Goal: Task Accomplishment & Management: Complete application form

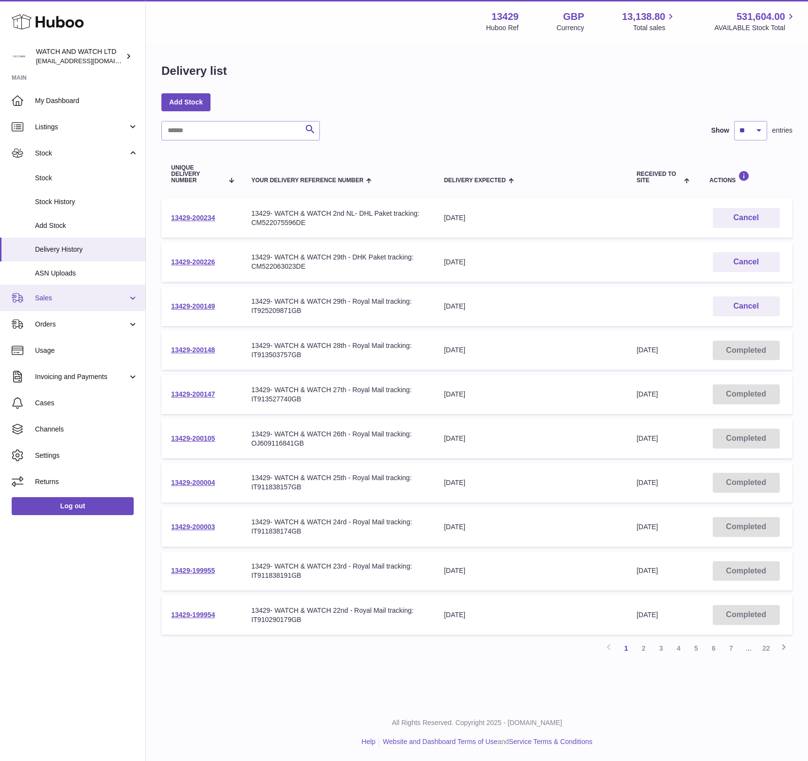
click at [65, 300] on span "Sales" at bounding box center [81, 298] width 93 height 9
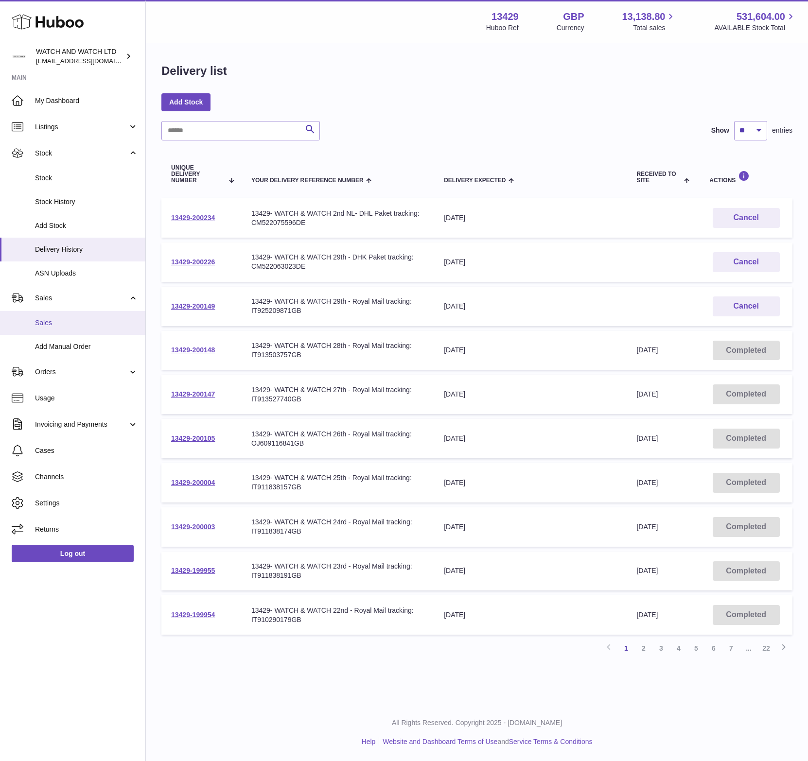
click at [58, 322] on span "Sales" at bounding box center [86, 322] width 103 height 9
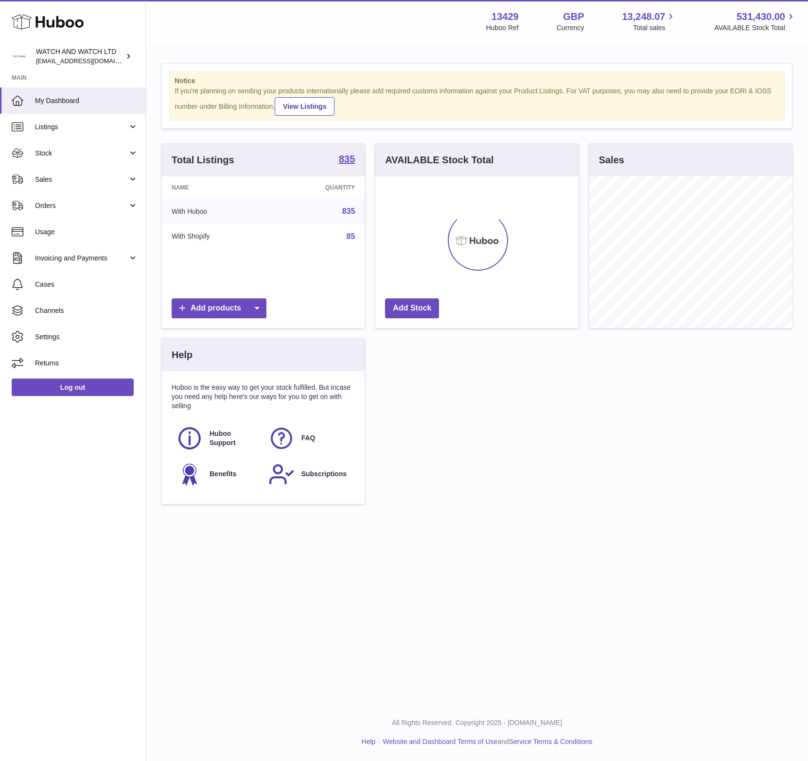
scroll to position [485873, 485822]
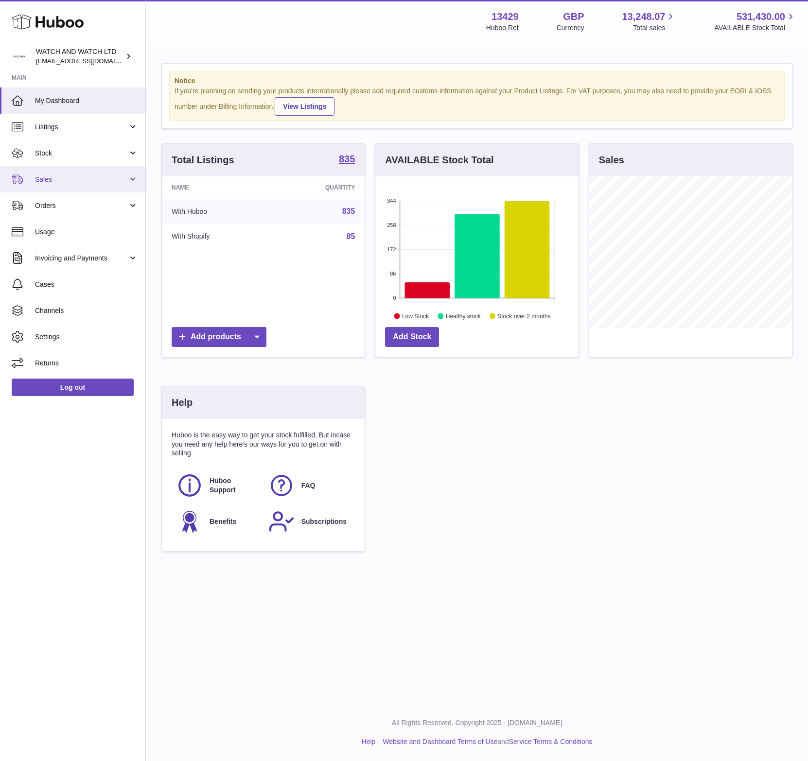
click at [96, 180] on span "Sales" at bounding box center [81, 179] width 93 height 9
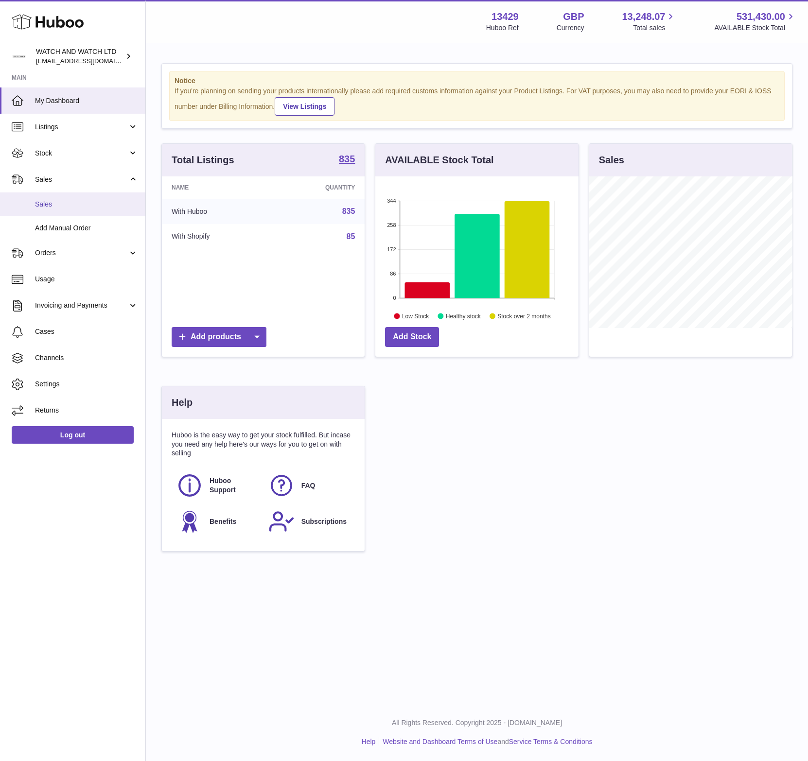
click at [82, 209] on link "Sales" at bounding box center [72, 204] width 145 height 24
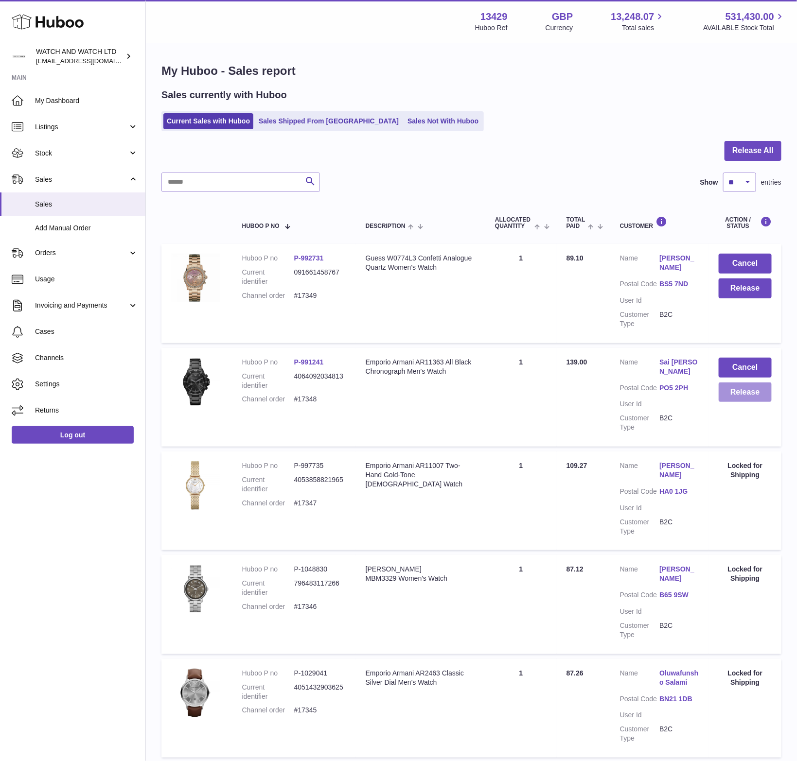
click at [741, 386] on button "Release" at bounding box center [744, 393] width 53 height 20
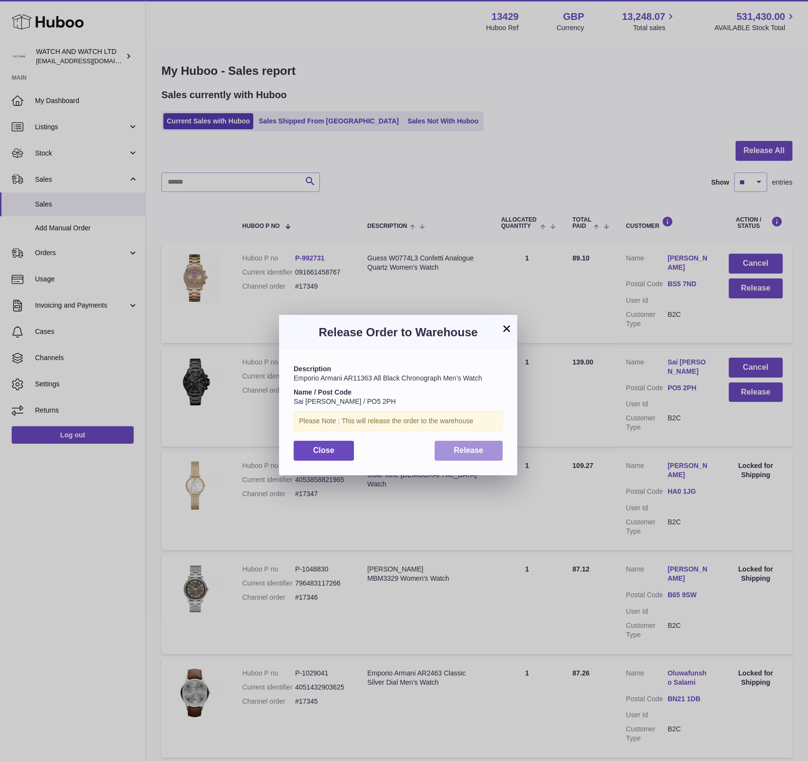
click at [460, 450] on span "Release" at bounding box center [469, 450] width 30 height 8
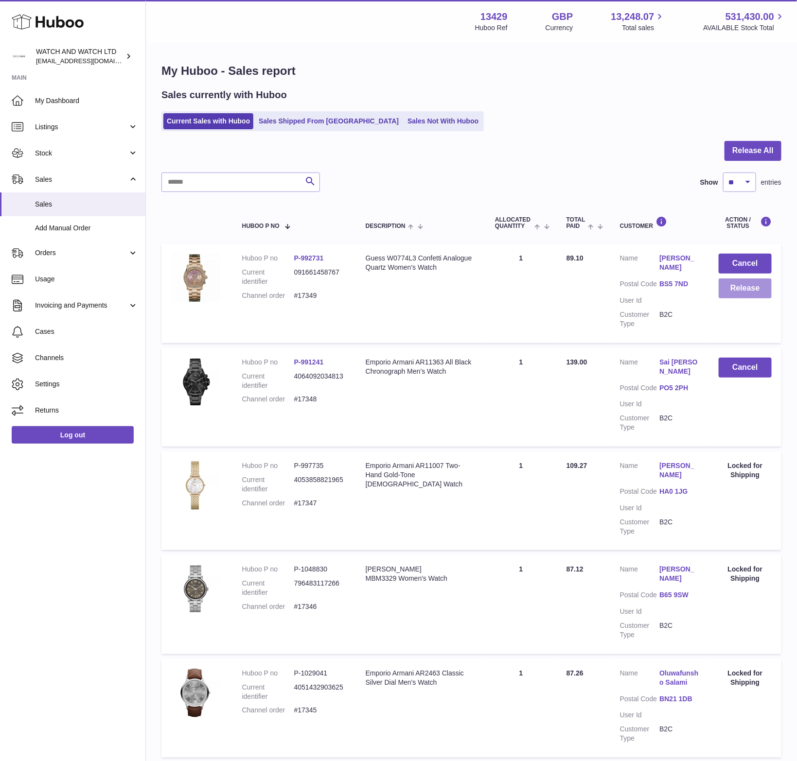
click at [747, 286] on button "Release" at bounding box center [744, 288] width 53 height 20
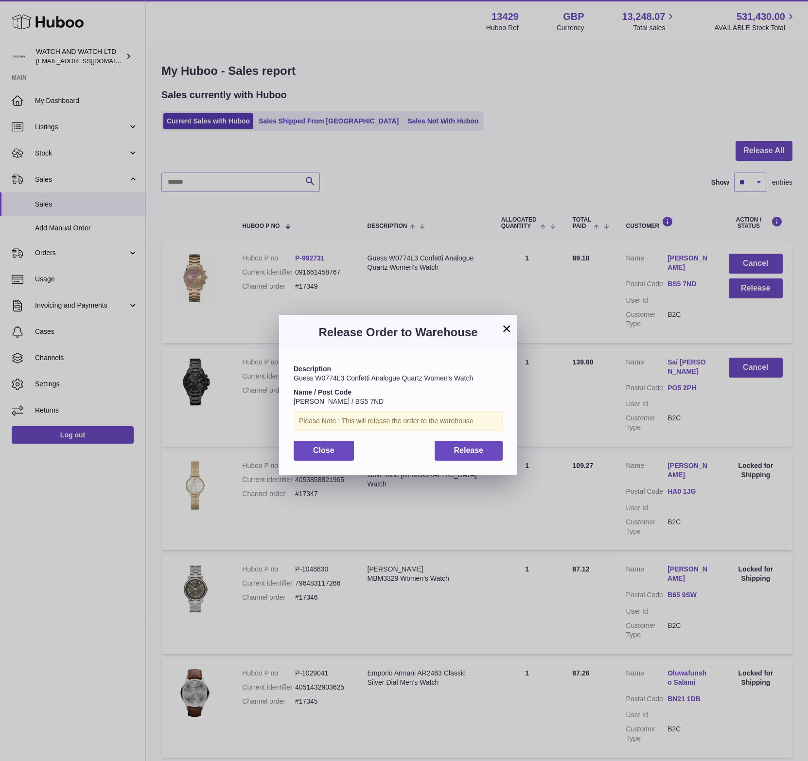
click at [469, 440] on div "Description Guess W0774L3 Confetti Analogue Quartz Women's Watch Name / Post Co…" at bounding box center [398, 412] width 238 height 125
click at [470, 451] on span "Release" at bounding box center [469, 450] width 30 height 8
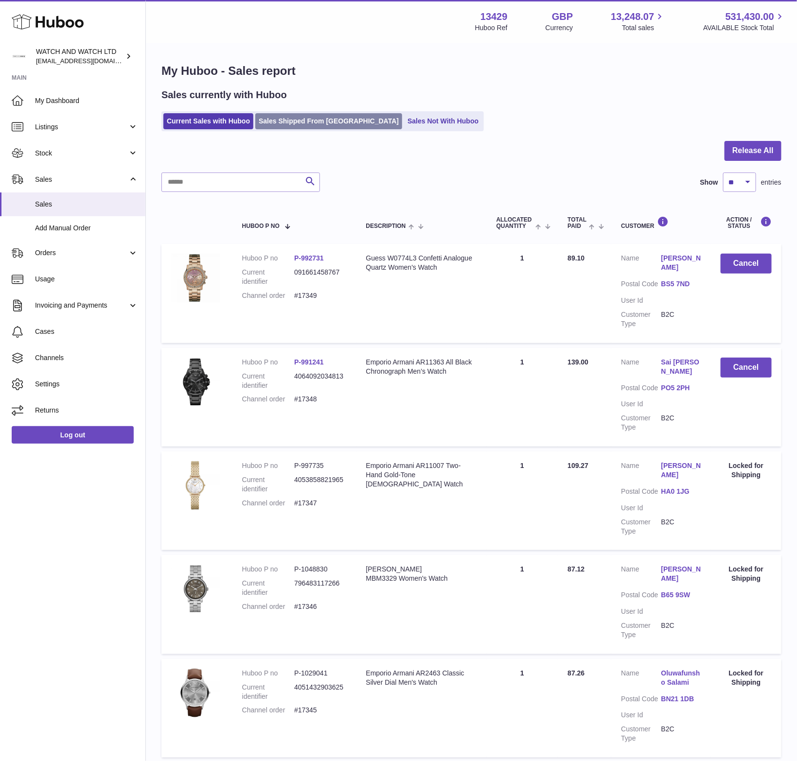
click at [318, 120] on link "Sales Shipped From Huboo" at bounding box center [328, 121] width 147 height 16
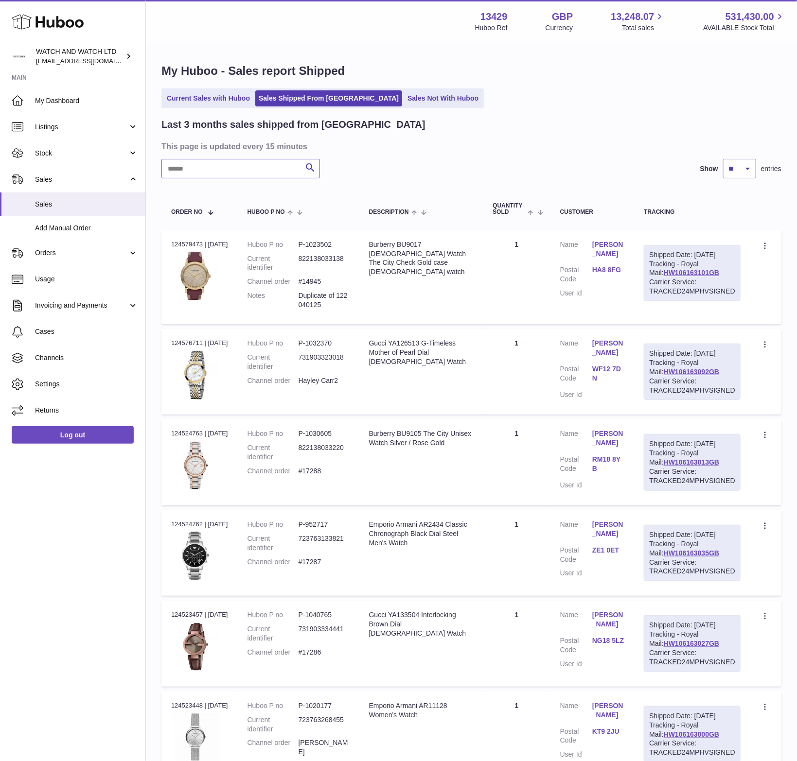
click at [267, 173] on input "text" at bounding box center [240, 168] width 158 height 19
paste input "**********"
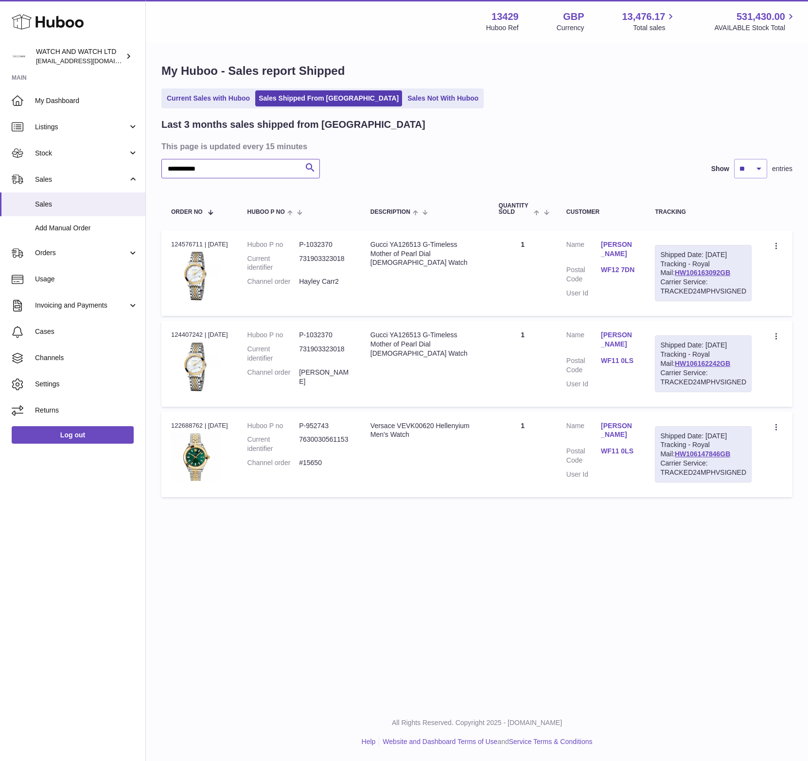
type input "**********"
drag, startPoint x: 722, startPoint y: 281, endPoint x: 654, endPoint y: 253, distance: 73.0
click at [654, 253] on td "Shipped Date: 12th Sep 2025 Tracking - Royal Mail: HW106163092GB Carrier Servic…" at bounding box center [703, 273] width 116 height 86
copy div "Shipped Date: 12th Sep 2025 Tracking - Royal Mail: HW106163092GB"
click at [609, 242] on link "Hayley Carr" at bounding box center [618, 249] width 35 height 18
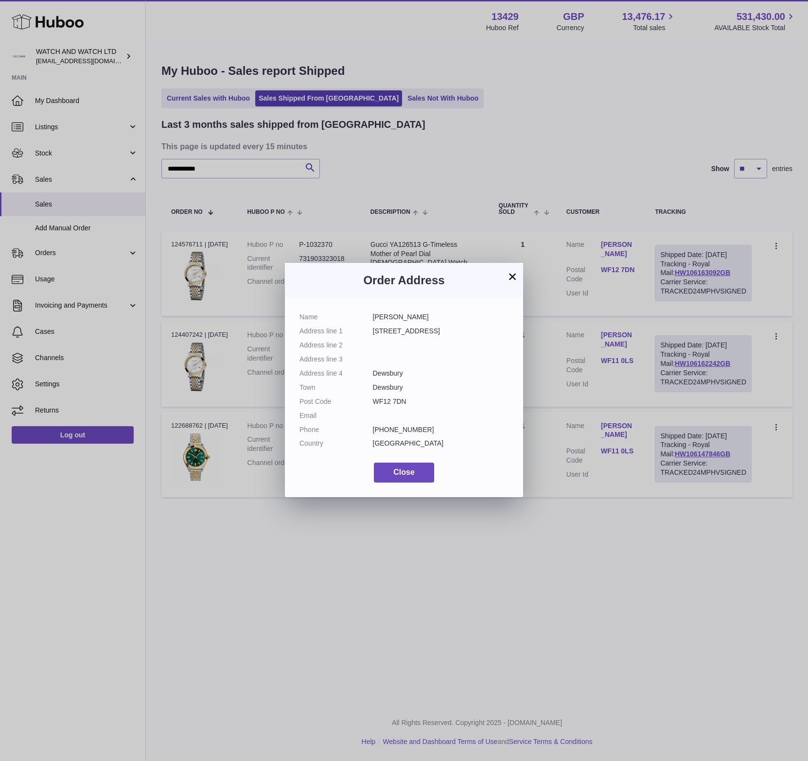
click at [412, 334] on dd "22 Kingfisher Way" at bounding box center [441, 331] width 136 height 9
copy dl "22 Kingfisher Way"
click at [512, 278] on button "×" at bounding box center [512, 277] width 12 height 12
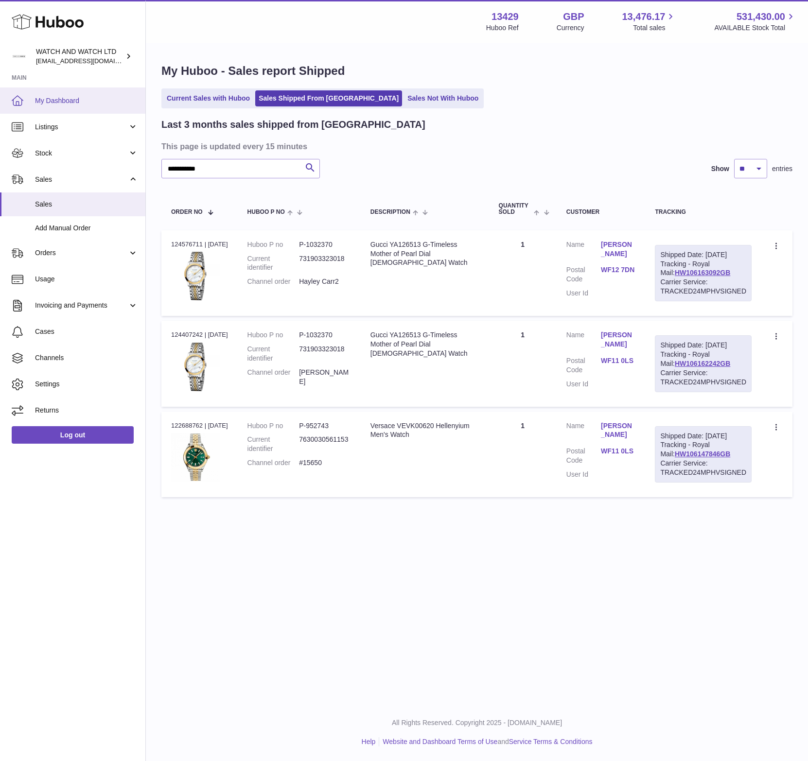
click at [93, 89] on link "My Dashboard" at bounding box center [72, 100] width 145 height 26
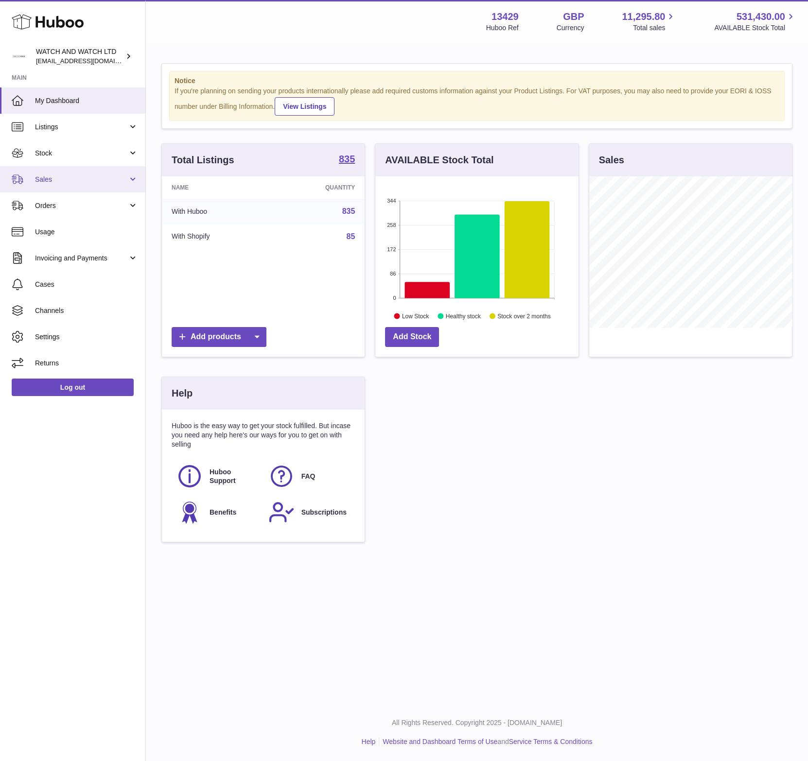
scroll to position [152, 203]
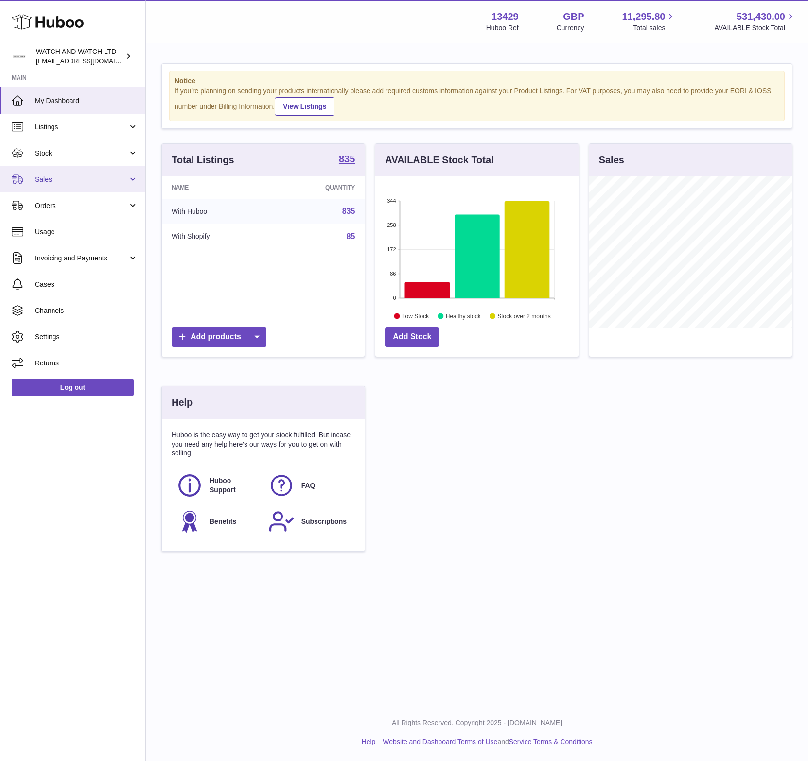
click at [88, 177] on span "Sales" at bounding box center [81, 179] width 93 height 9
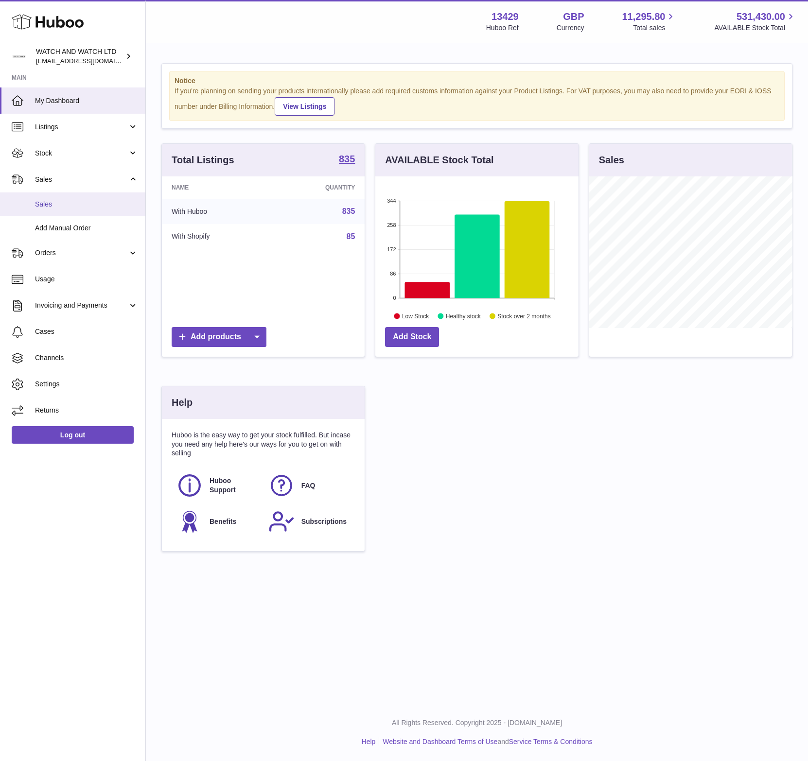
click at [81, 201] on span "Sales" at bounding box center [86, 204] width 103 height 9
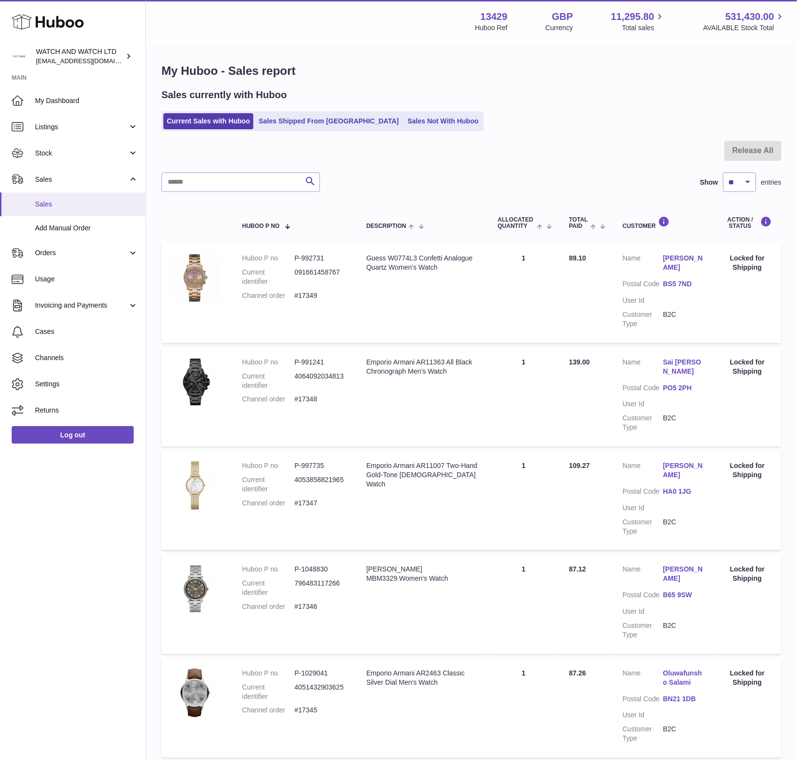
click at [107, 207] on span "Sales" at bounding box center [86, 204] width 103 height 9
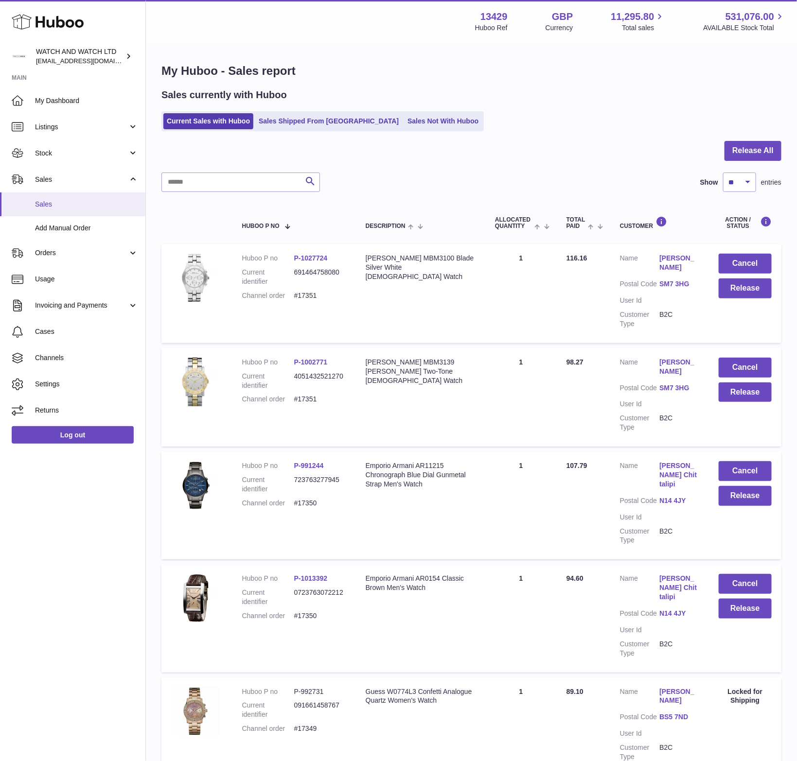
click at [69, 203] on span "Sales" at bounding box center [86, 204] width 103 height 9
click at [747, 602] on button "Release" at bounding box center [744, 609] width 53 height 20
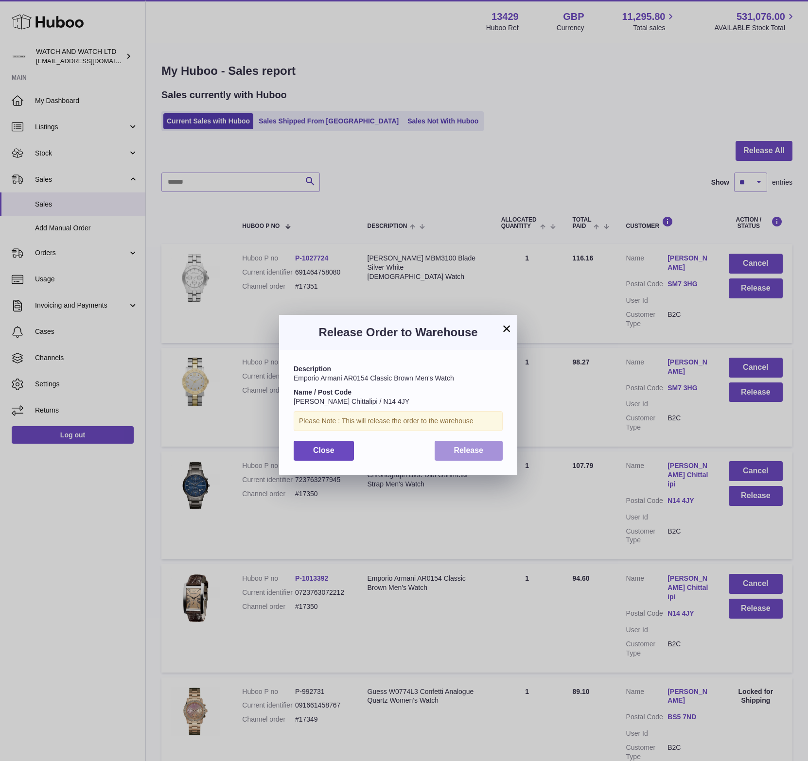
click at [463, 454] on button "Release" at bounding box center [469, 451] width 69 height 20
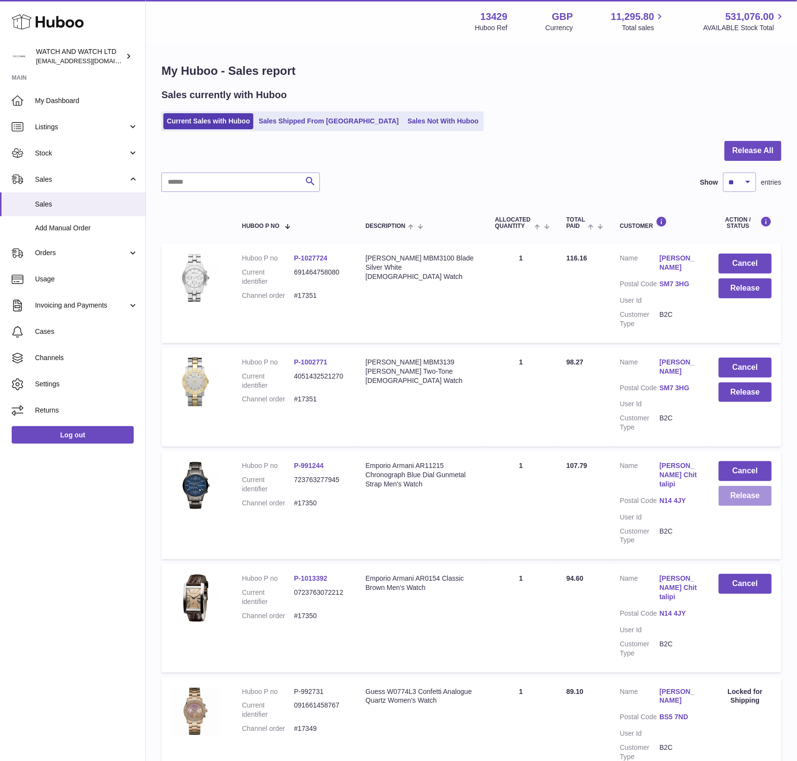
click at [750, 496] on button "Release" at bounding box center [744, 496] width 53 height 20
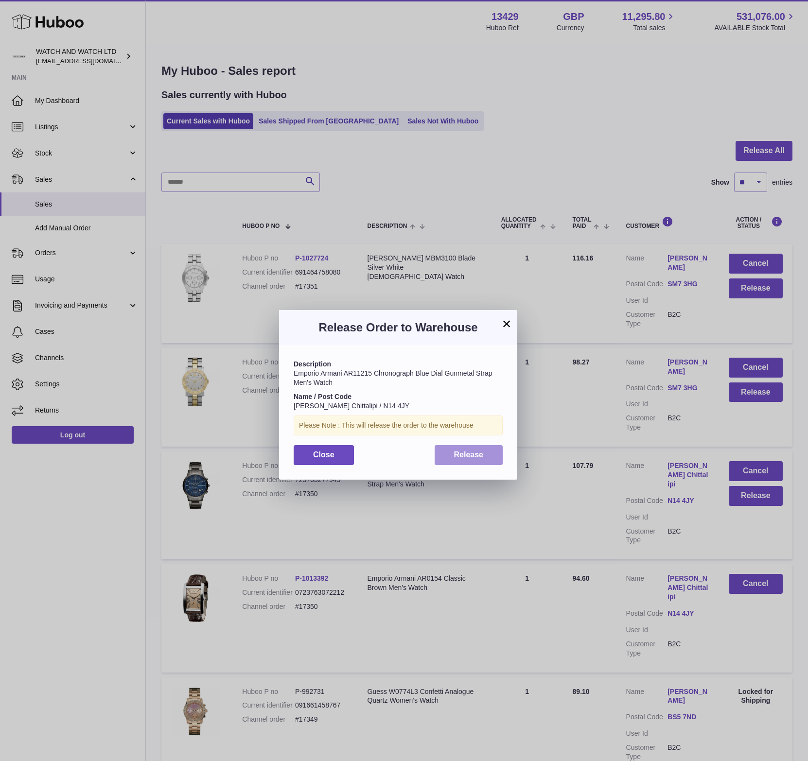
click at [480, 449] on button "Release" at bounding box center [469, 455] width 69 height 20
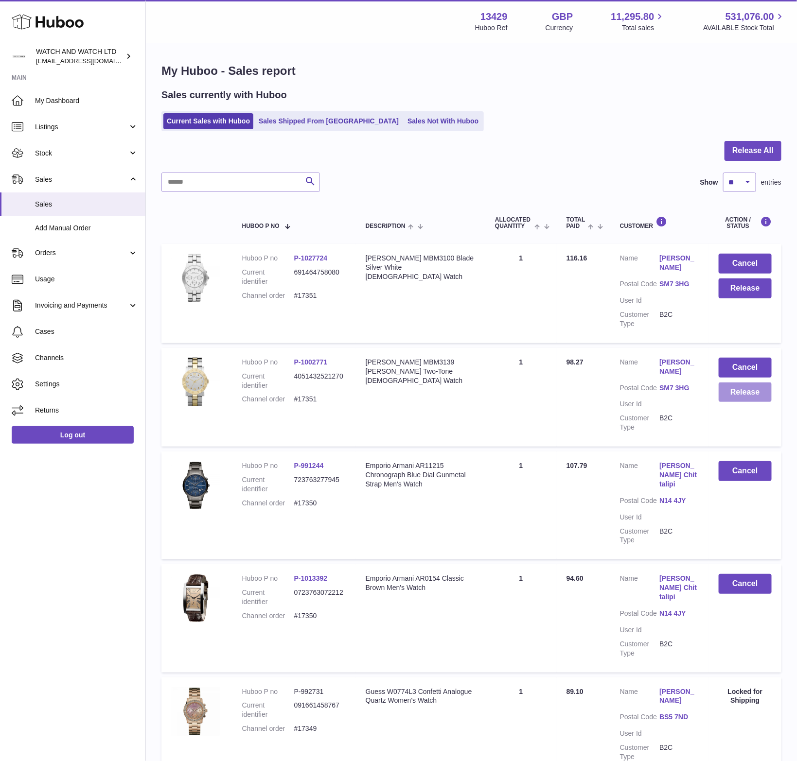
click at [751, 389] on button "Release" at bounding box center [744, 393] width 53 height 20
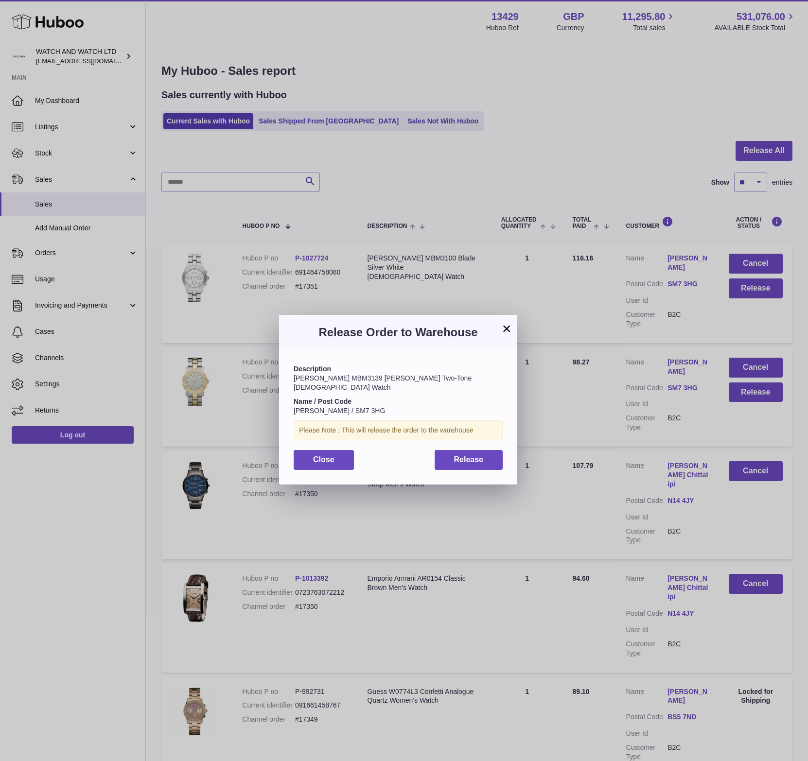
click at [427, 450] on div "Close Release" at bounding box center [398, 460] width 209 height 20
click at [440, 450] on button "Release" at bounding box center [469, 460] width 69 height 20
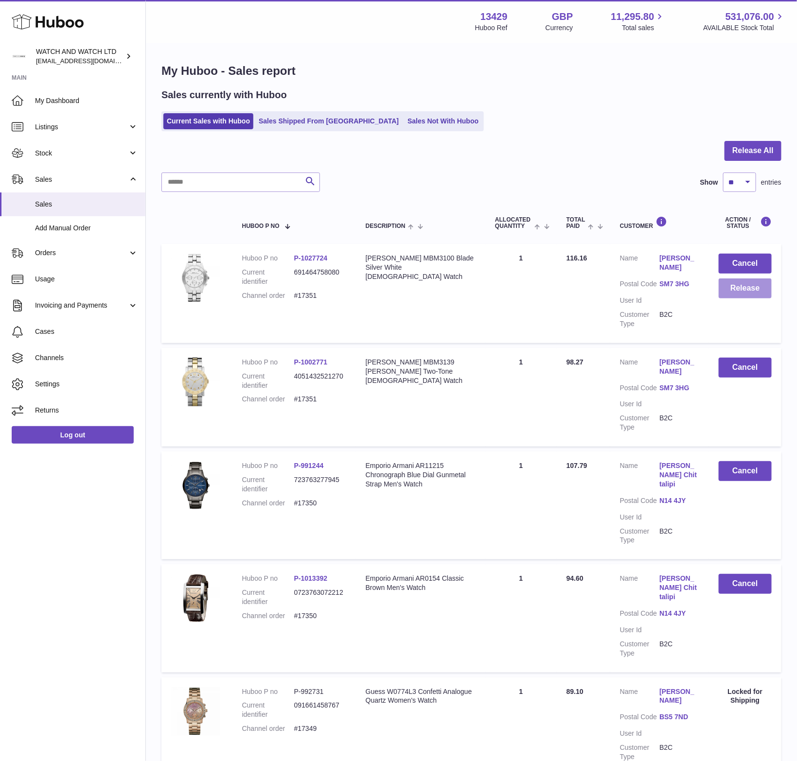
click at [746, 290] on button "Release" at bounding box center [744, 288] width 53 height 20
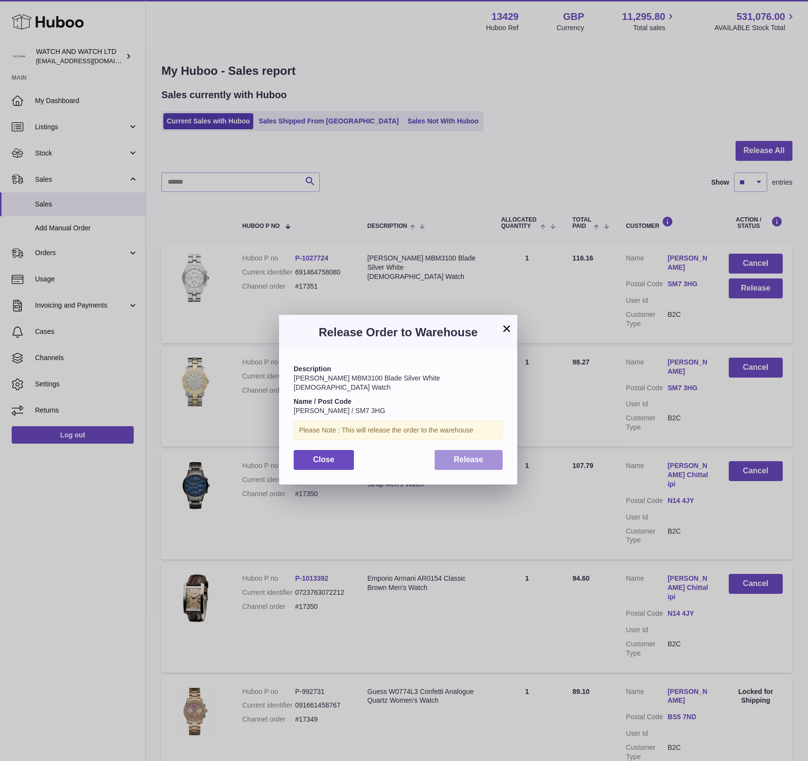
click at [485, 456] on button "Release" at bounding box center [469, 460] width 69 height 20
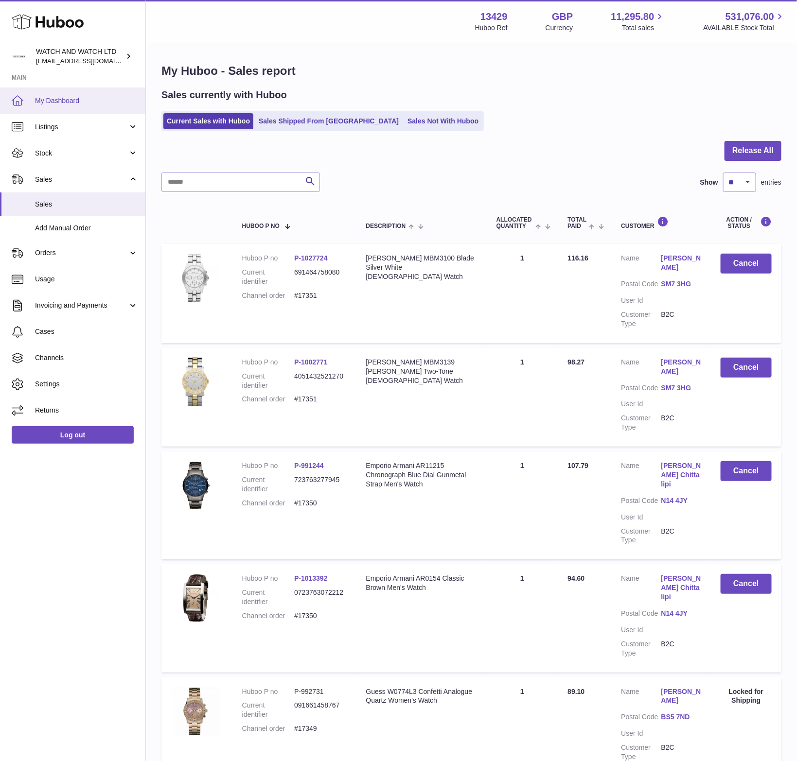
click at [73, 93] on link "My Dashboard" at bounding box center [72, 100] width 145 height 26
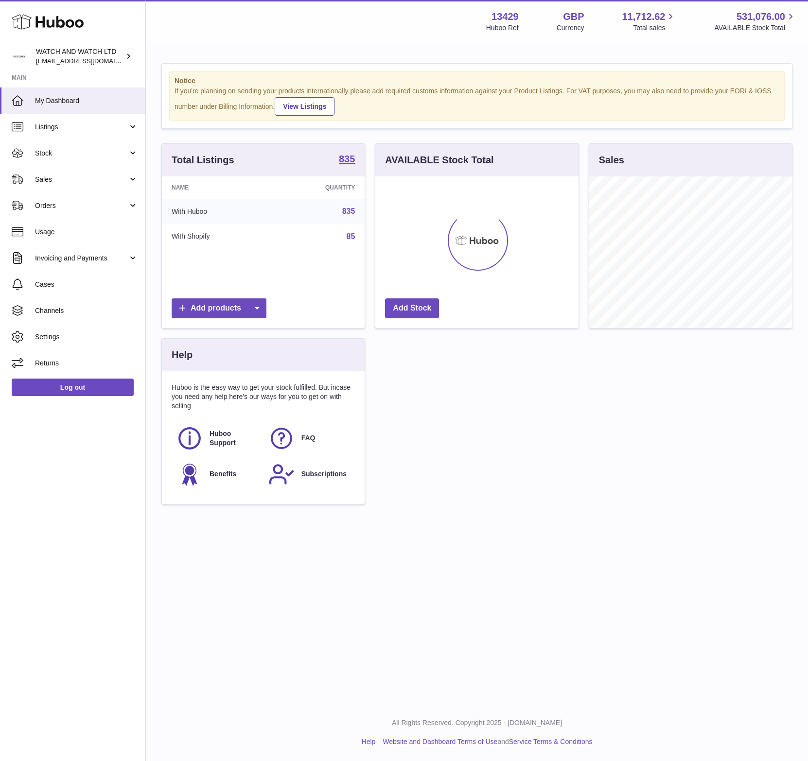
scroll to position [152, 203]
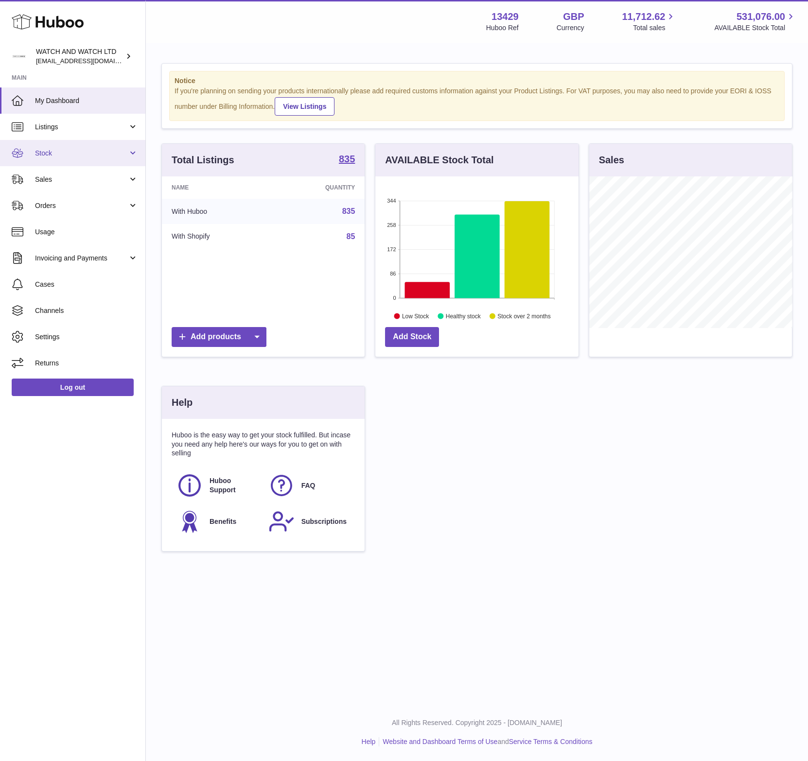
click at [79, 157] on span "Stock" at bounding box center [81, 153] width 93 height 9
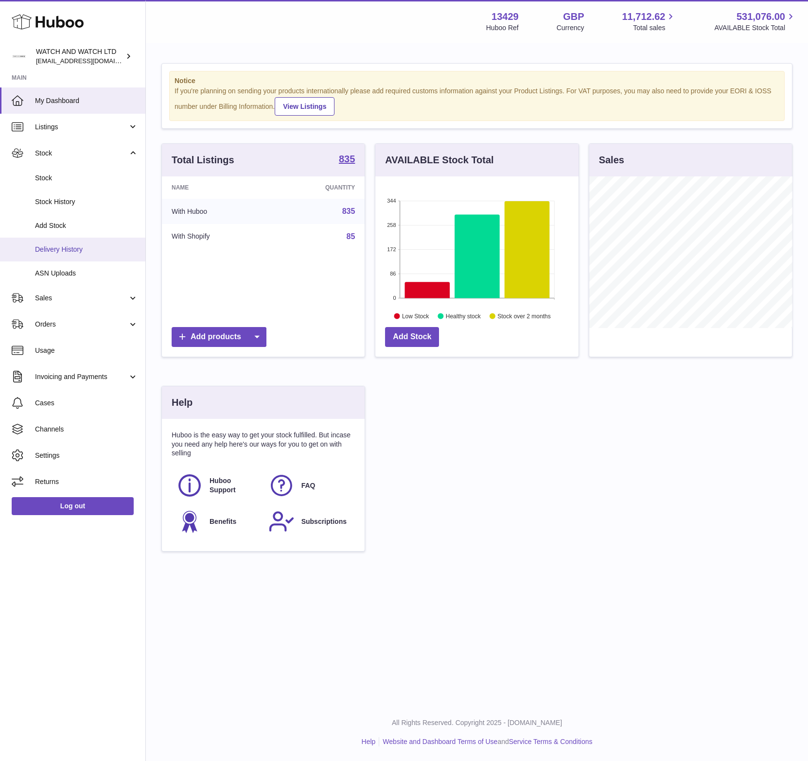
click at [92, 246] on span "Delivery History" at bounding box center [86, 249] width 103 height 9
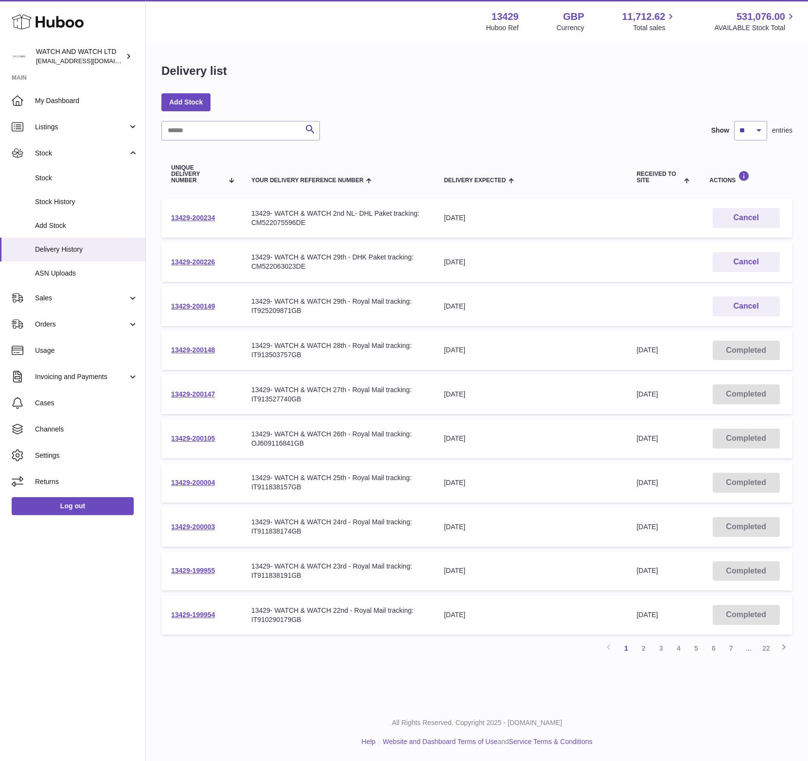
click at [449, 123] on div "Search Show ** ** ** *** entries" at bounding box center [476, 130] width 631 height 19
click at [96, 99] on span "My Dashboard" at bounding box center [86, 100] width 103 height 9
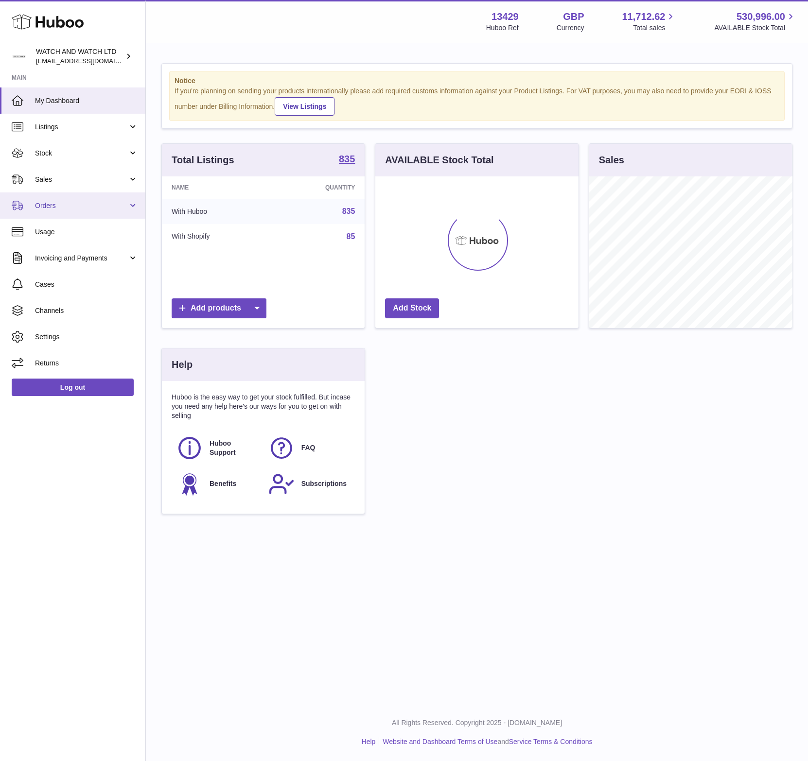
scroll to position [152, 203]
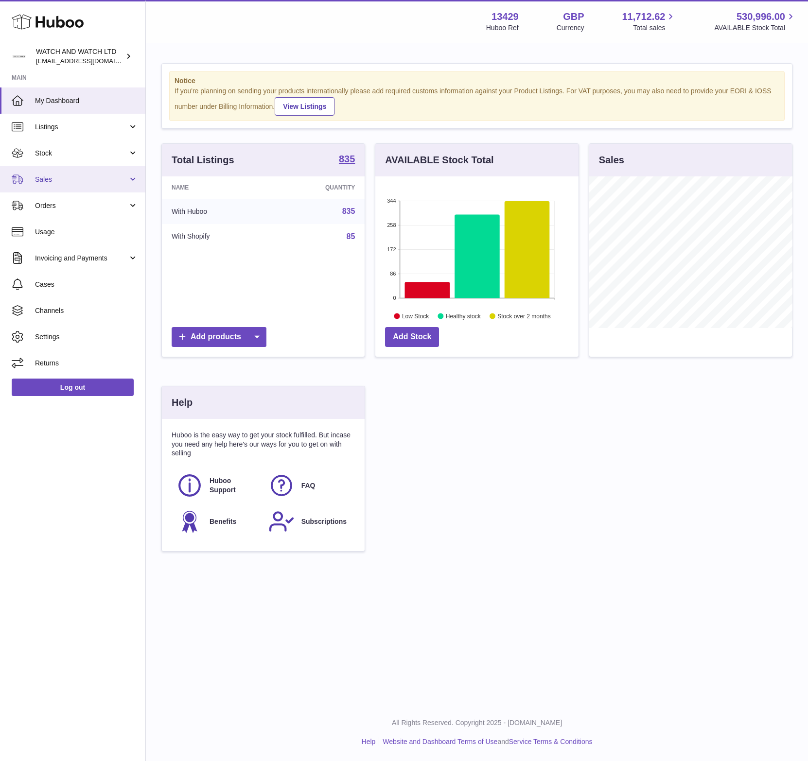
click at [87, 179] on span "Sales" at bounding box center [81, 179] width 93 height 9
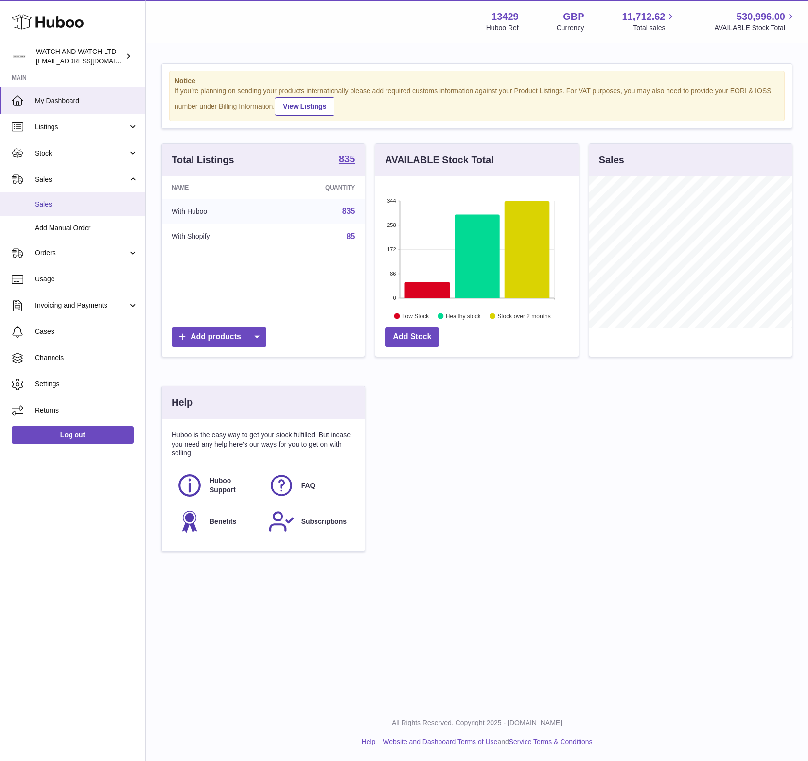
click at [79, 202] on span "Sales" at bounding box center [86, 204] width 103 height 9
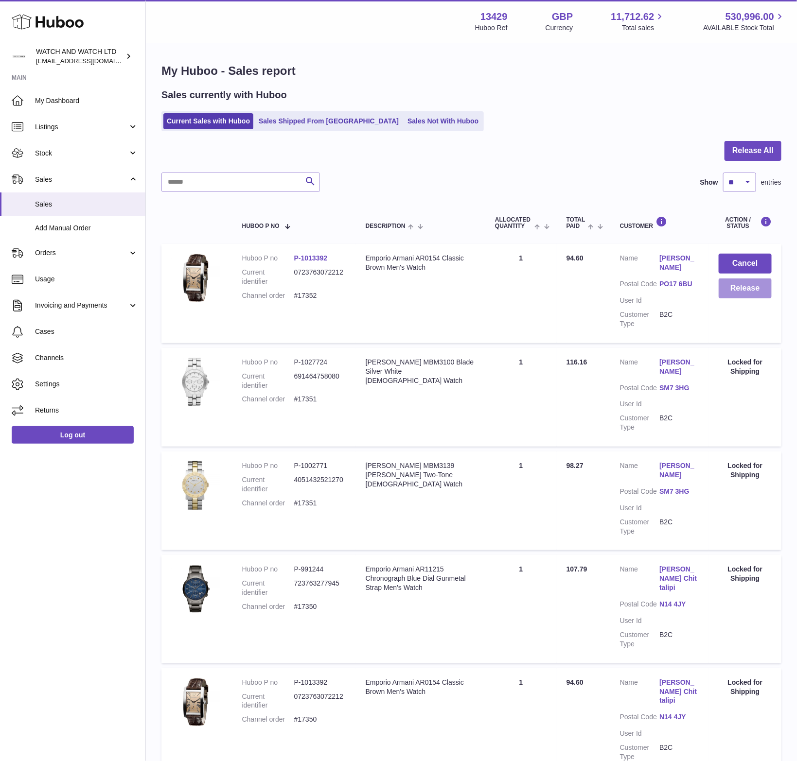
click at [731, 290] on button "Release" at bounding box center [744, 288] width 53 height 20
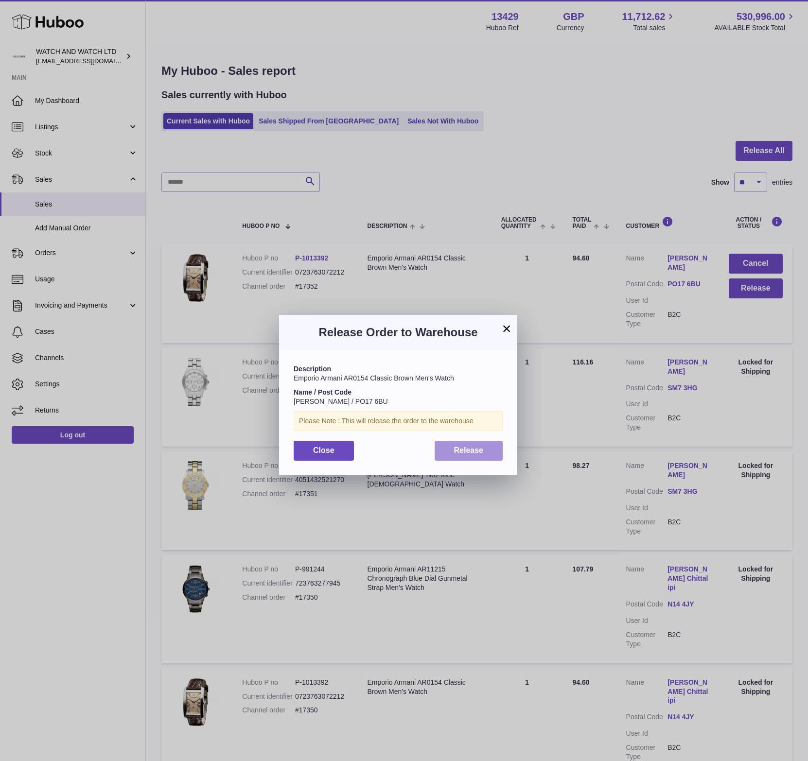
click at [472, 452] on span "Release" at bounding box center [469, 450] width 30 height 8
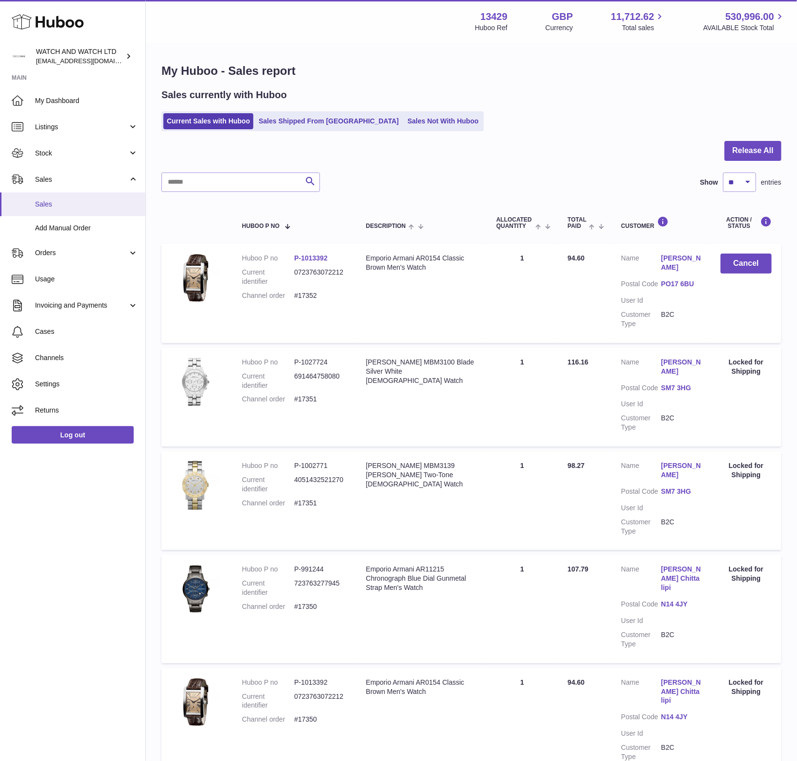
click at [70, 202] on span "Sales" at bounding box center [86, 204] width 103 height 9
click at [473, 145] on div at bounding box center [471, 157] width 620 height 32
click at [68, 210] on link "Sales" at bounding box center [72, 204] width 145 height 24
click at [69, 135] on link "Listings" at bounding box center [72, 127] width 145 height 26
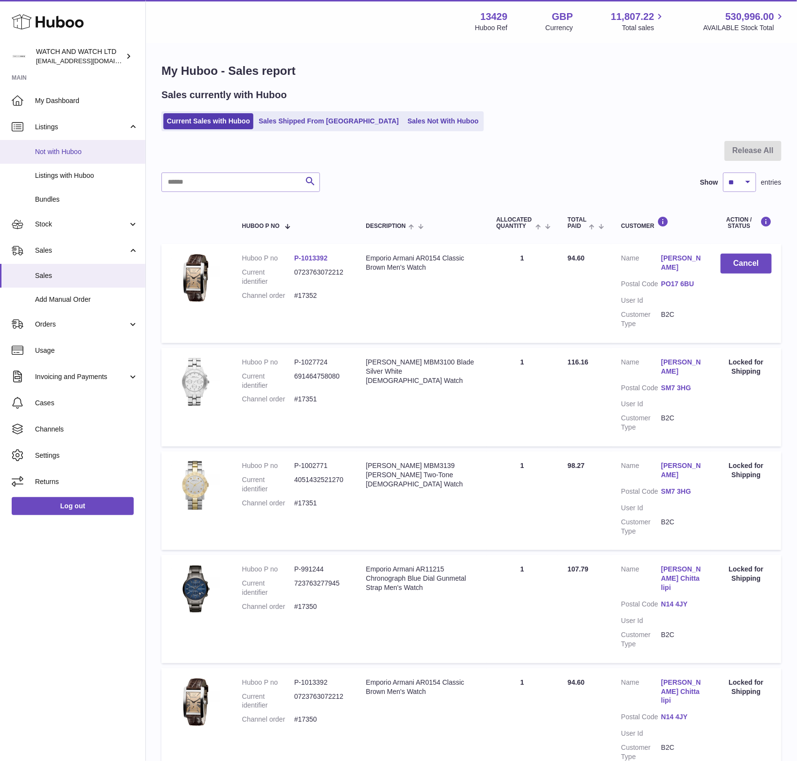
click at [71, 156] on span "Not with Huboo" at bounding box center [86, 151] width 103 height 9
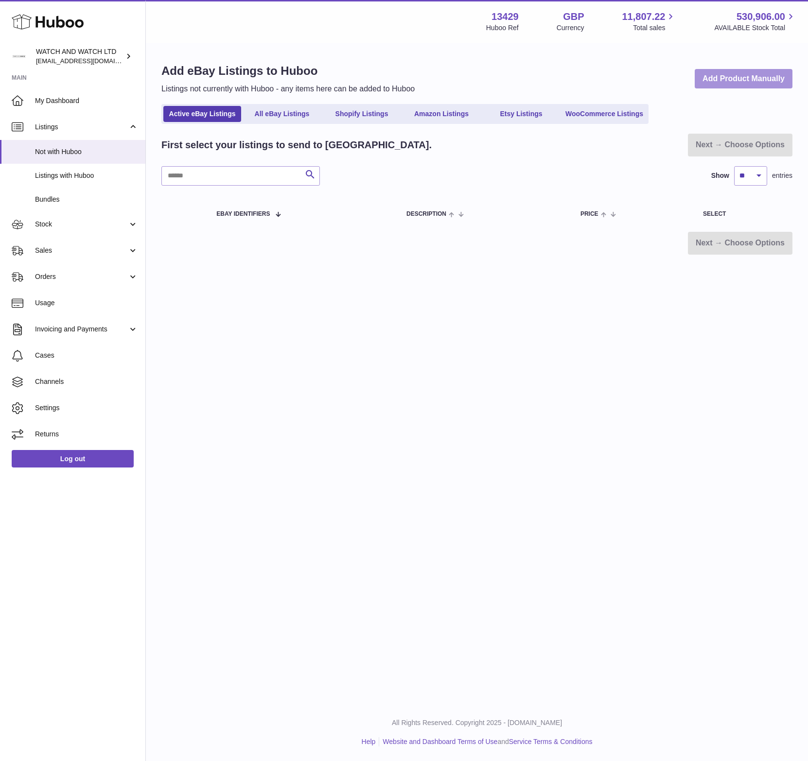
click at [774, 78] on link "Add Product Manually" at bounding box center [744, 79] width 98 height 20
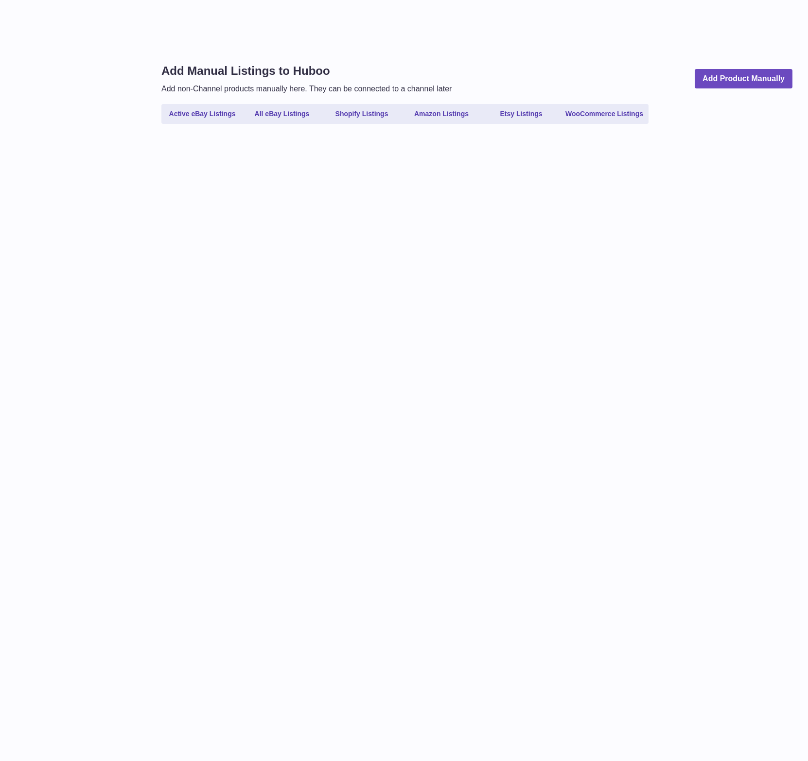
select select
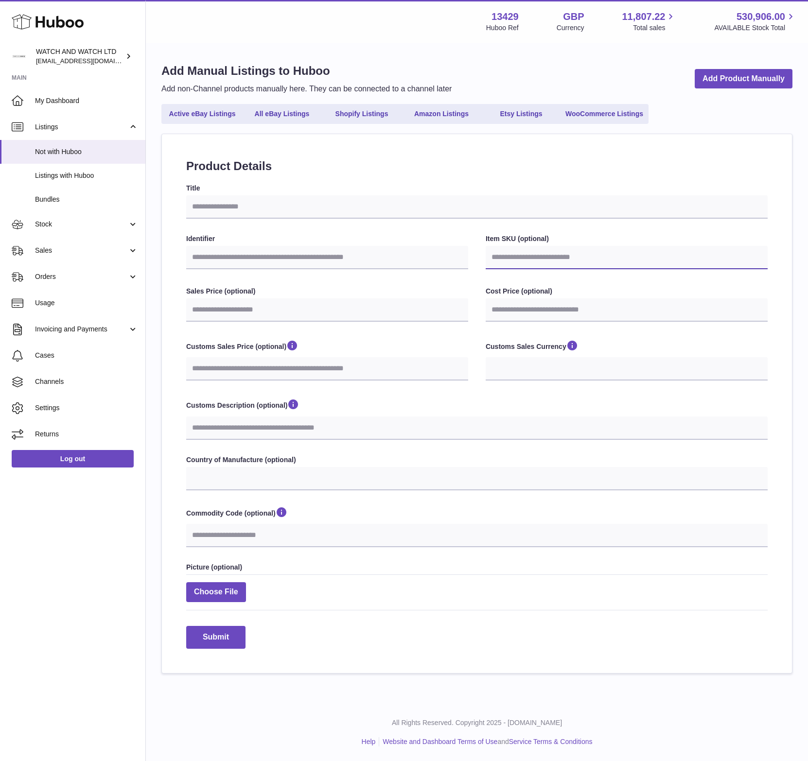
click at [536, 255] on input "Item SKU (optional)" at bounding box center [627, 257] width 282 height 23
paste input "******"
type input "******"
select select
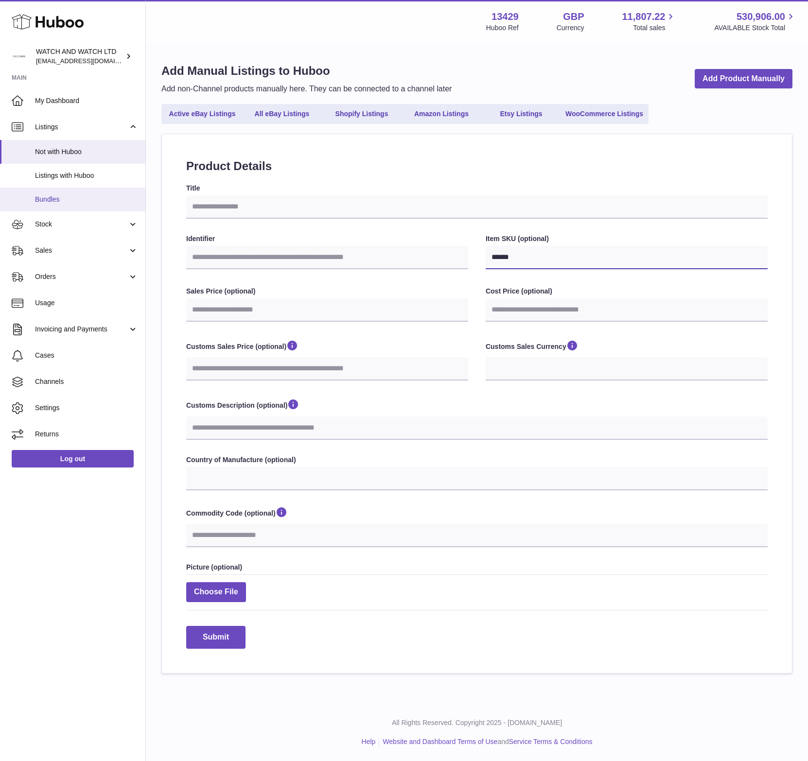
type input "******"
click at [311, 211] on input "Title" at bounding box center [476, 206] width 581 height 23
paste input "**********"
type input "**********"
select select
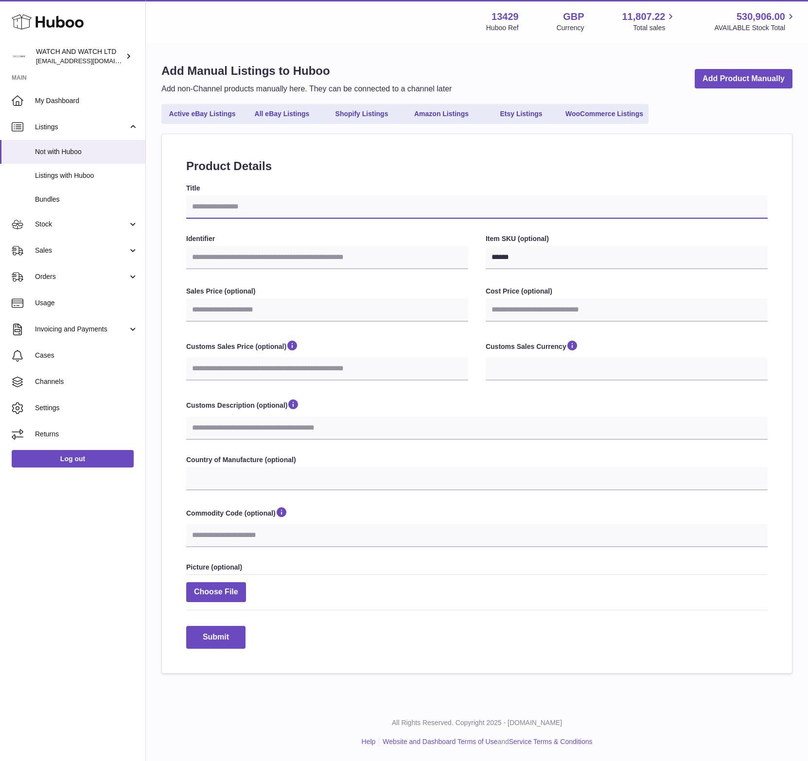
select select
type input "**********"
click at [252, 258] on input "Identifier" at bounding box center [327, 257] width 282 height 23
paste input "**********"
type input "**********"
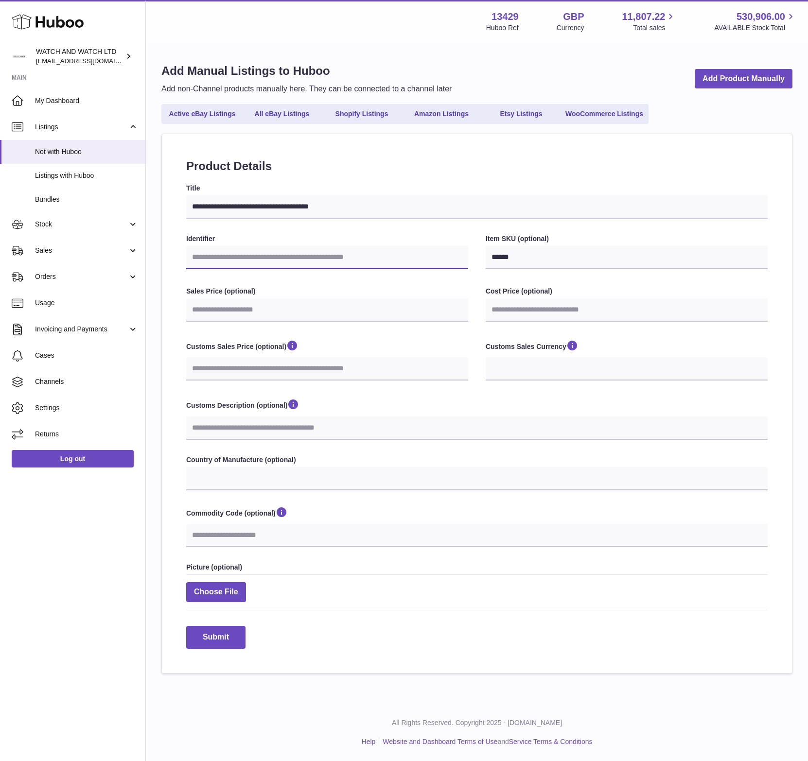
select select
type input "**********"
click at [210, 313] on input "Sales Price (optional)" at bounding box center [327, 309] width 282 height 23
type input "*"
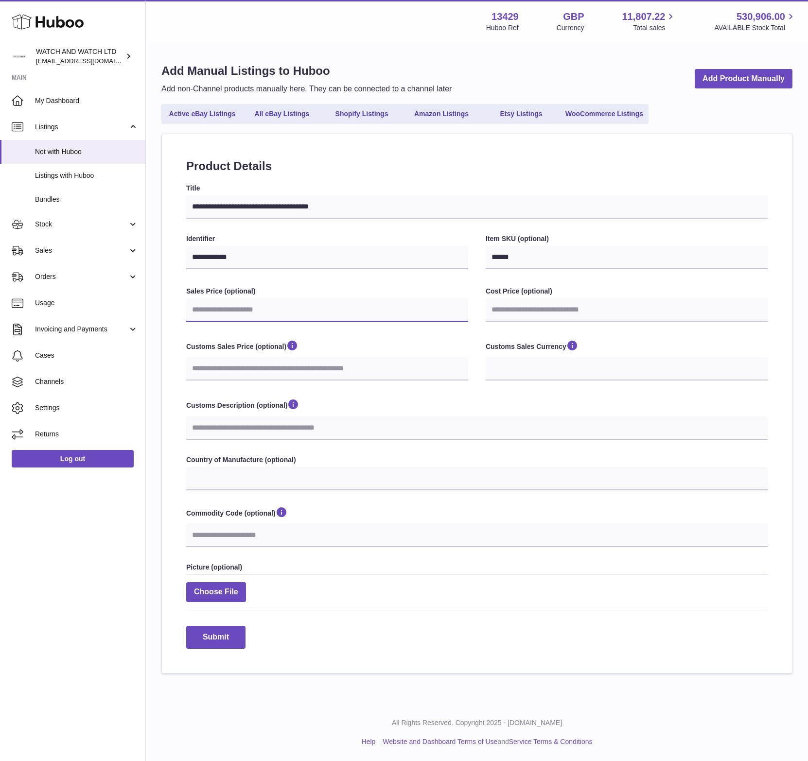
select select
type input "**"
select select
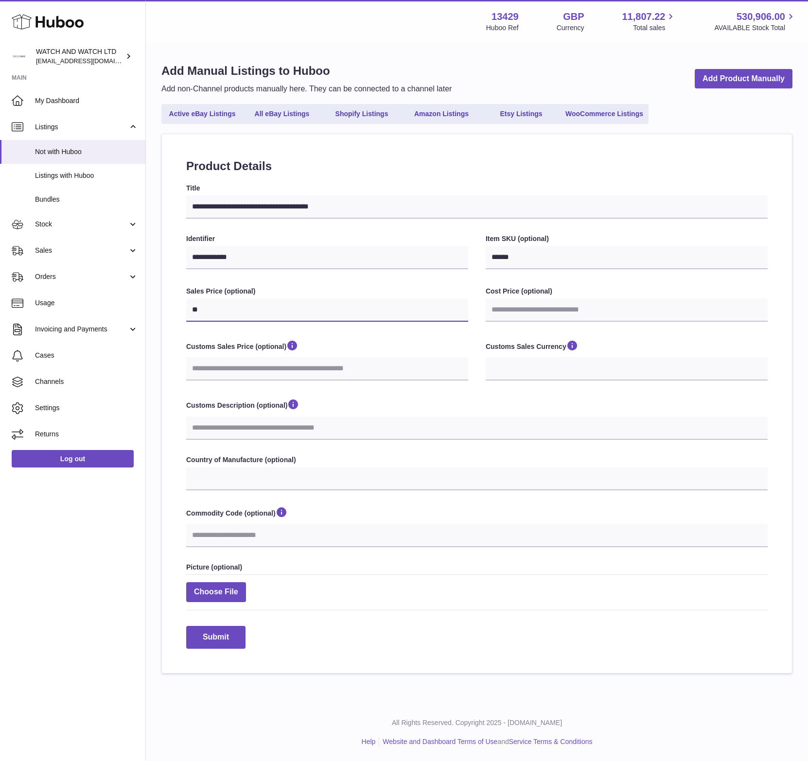
type input "**"
type input "*"
select select
type input "**"
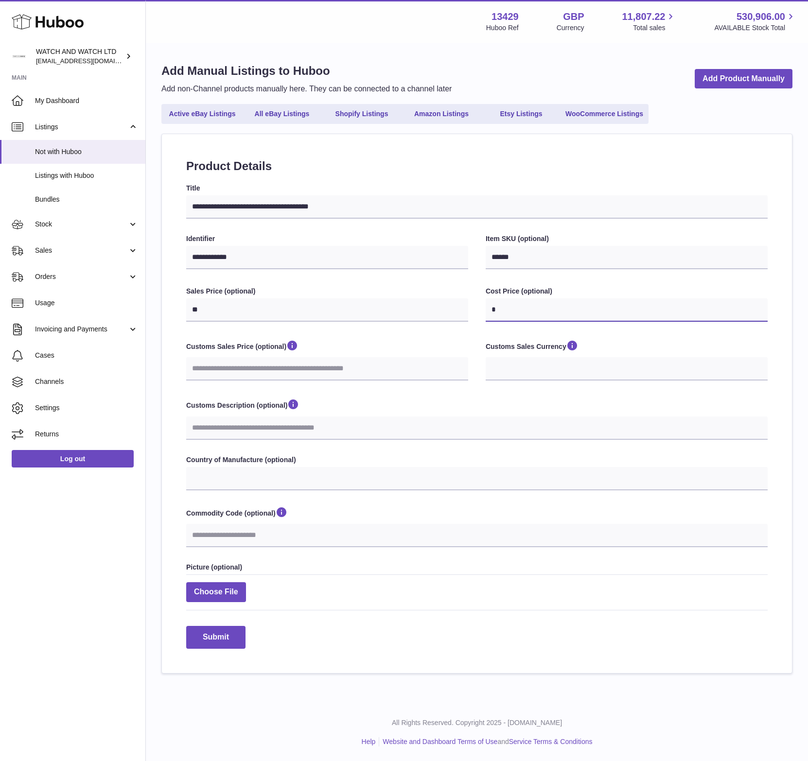
select select
type input "**"
type input "*"
select select
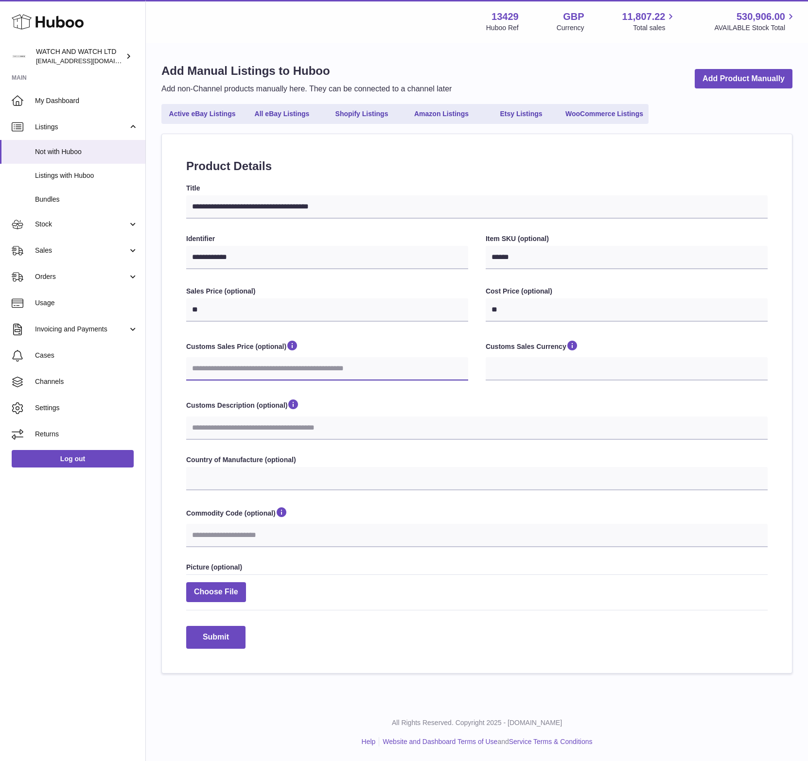
select select
type input "**"
select select
type input "**"
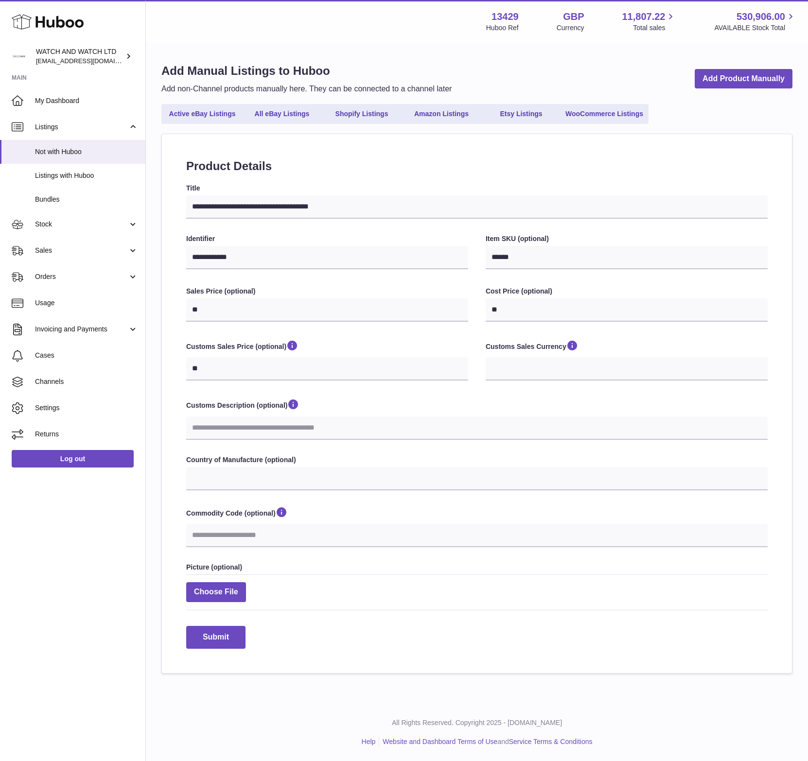
click at [558, 356] on div "Customs Sales Currency *** ***" at bounding box center [627, 360] width 282 height 43
click at [550, 369] on select "*** ***" at bounding box center [627, 368] width 282 height 23
select select "***"
click at [486, 357] on select "*** ***" at bounding box center [627, 368] width 282 height 23
select select
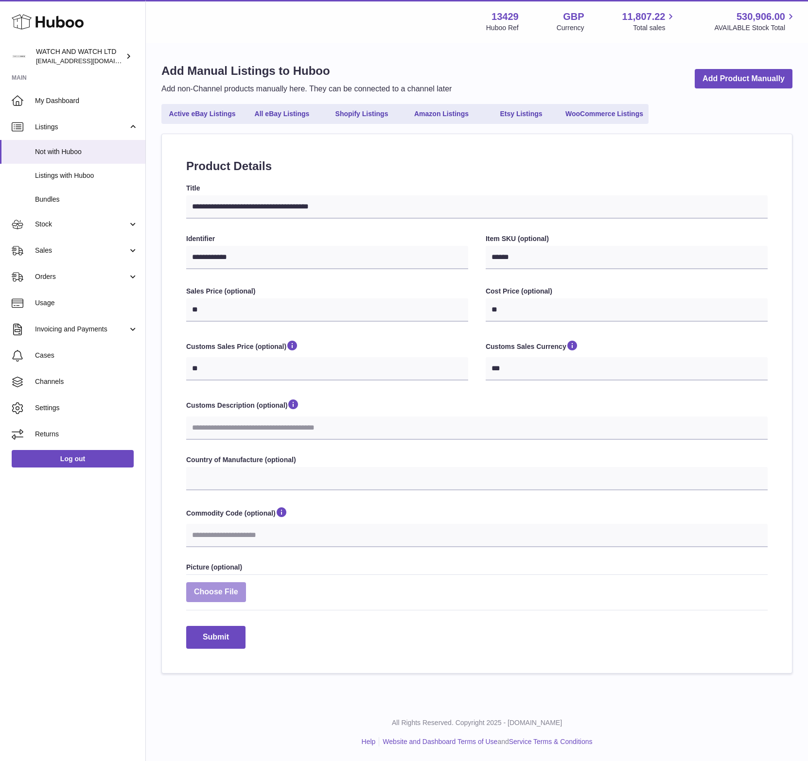
click at [230, 591] on label at bounding box center [216, 592] width 60 height 20
click at [238, 588] on input "file" at bounding box center [238, 587] width 0 height 0
type input "**********"
select select
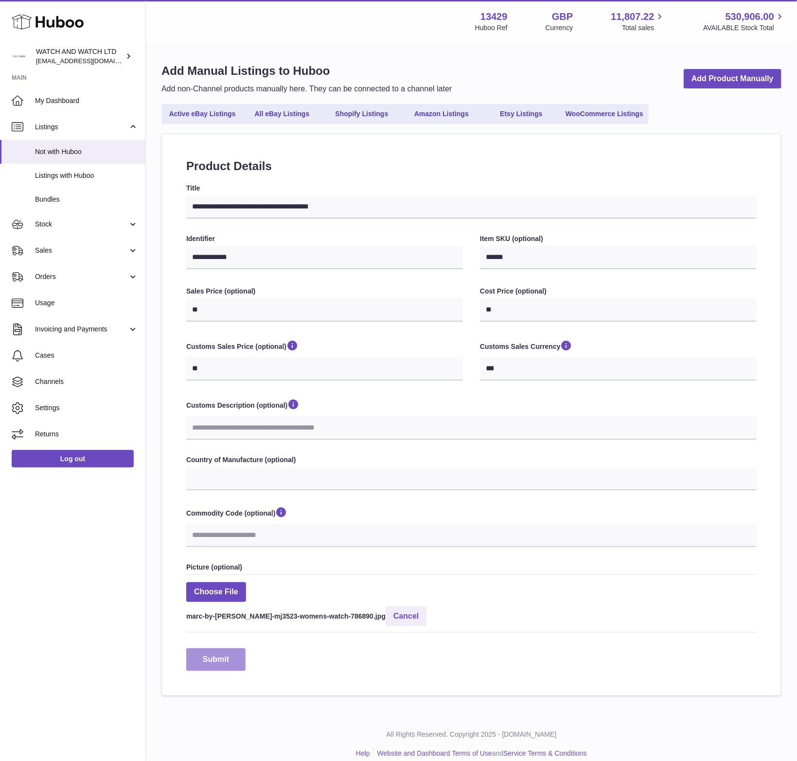
click at [214, 655] on button "Submit" at bounding box center [215, 659] width 59 height 23
select select
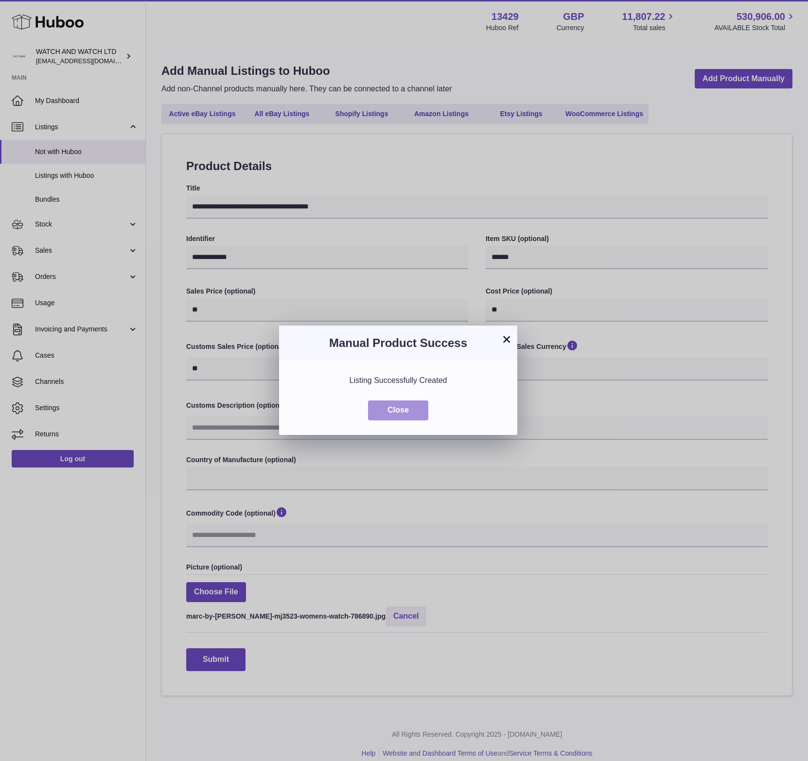
click at [413, 413] on button "Close" at bounding box center [398, 410] width 60 height 20
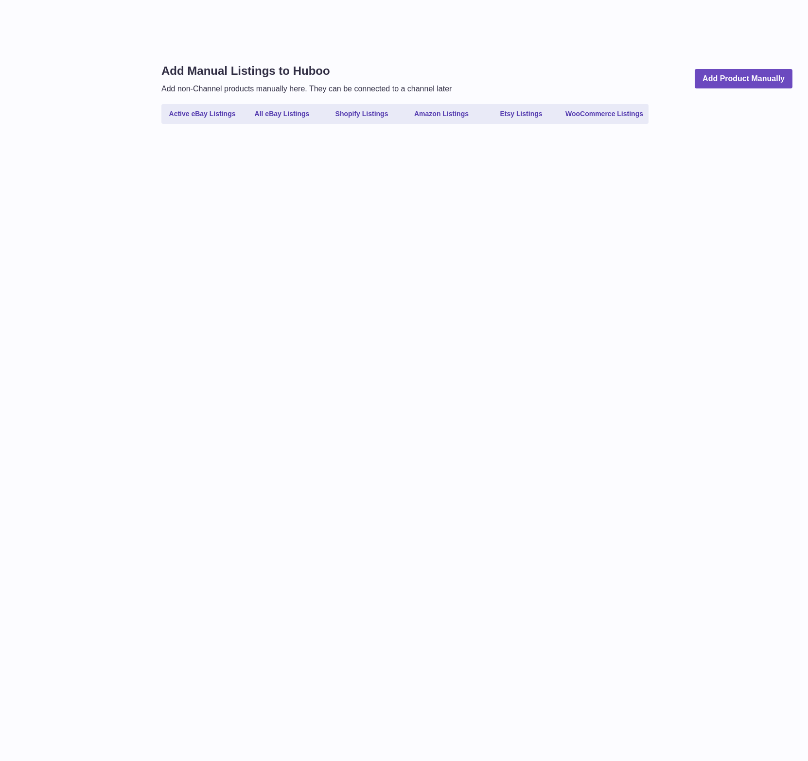
select select
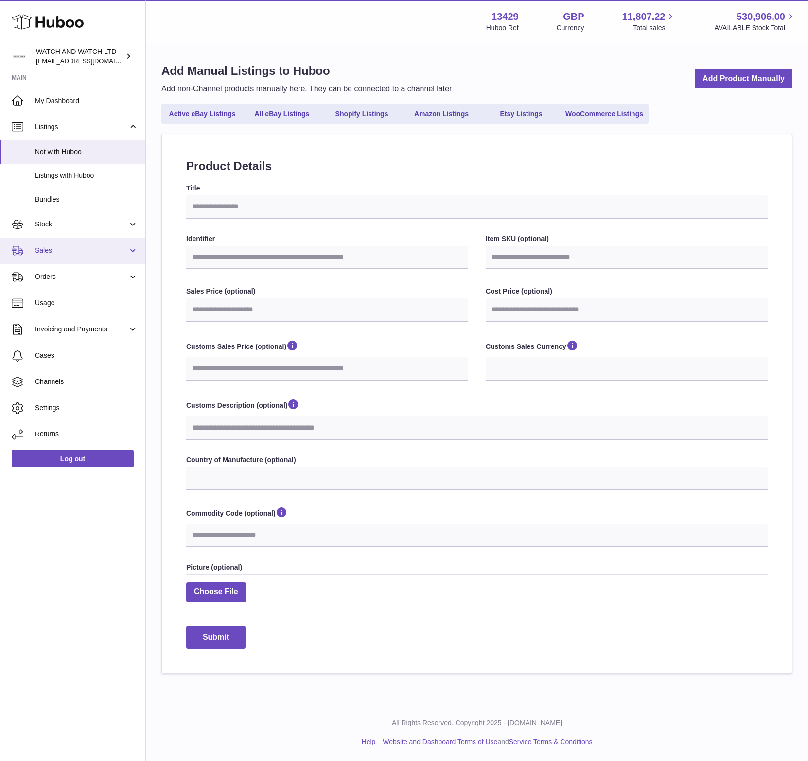
click at [69, 255] on link "Sales" at bounding box center [72, 251] width 145 height 26
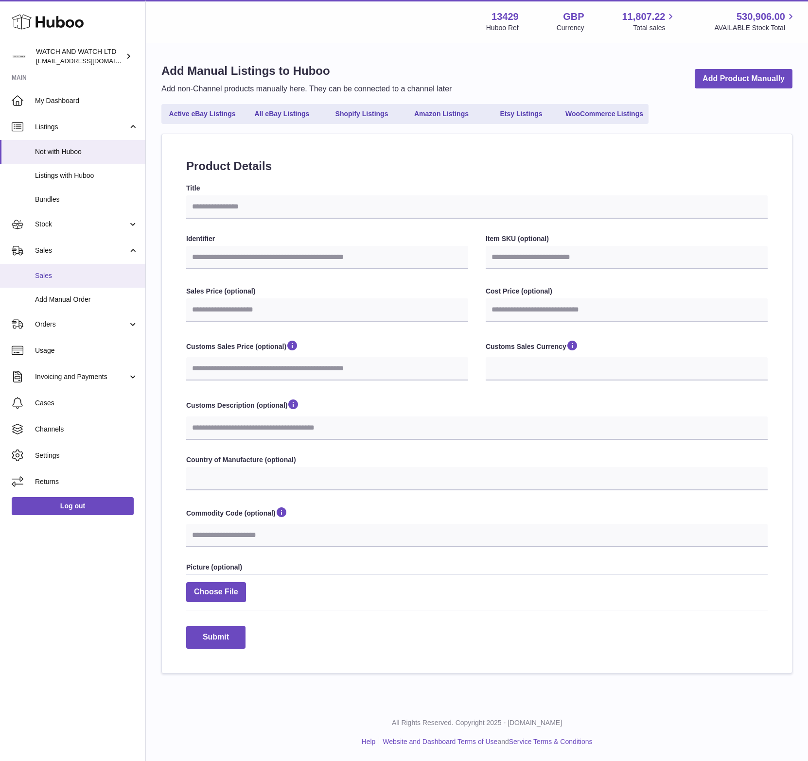
click at [69, 277] on span "Sales" at bounding box center [86, 275] width 103 height 9
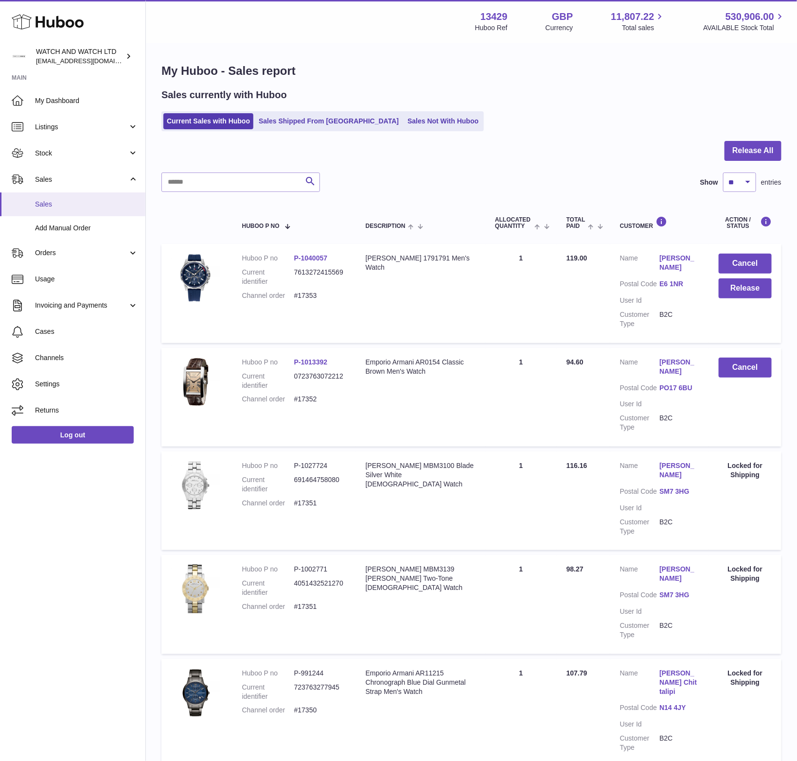
click at [83, 200] on span "Sales" at bounding box center [86, 204] width 103 height 9
click at [252, 183] on input "text" at bounding box center [240, 182] width 158 height 19
paste input "**********"
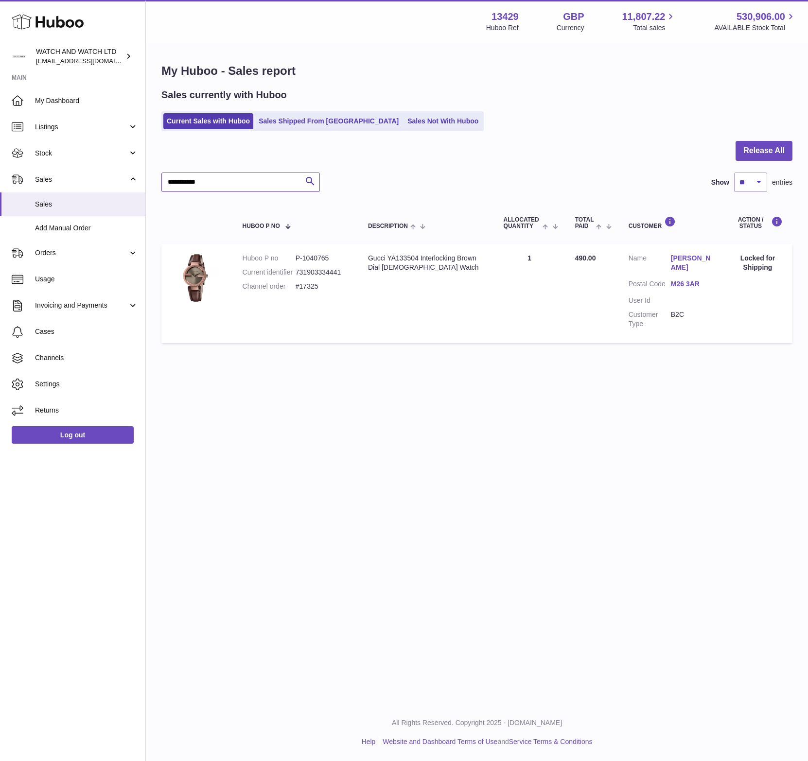
type input "**********"
drag, startPoint x: 340, startPoint y: 283, endPoint x: 241, endPoint y: 284, distance: 99.2
click at [241, 284] on td "Huboo P no P-1040765 Current identifier 731903334441 Channel order #17325" at bounding box center [295, 293] width 125 height 99
copy dl "Channel order #17325"
click at [78, 206] on span "Sales" at bounding box center [86, 204] width 103 height 9
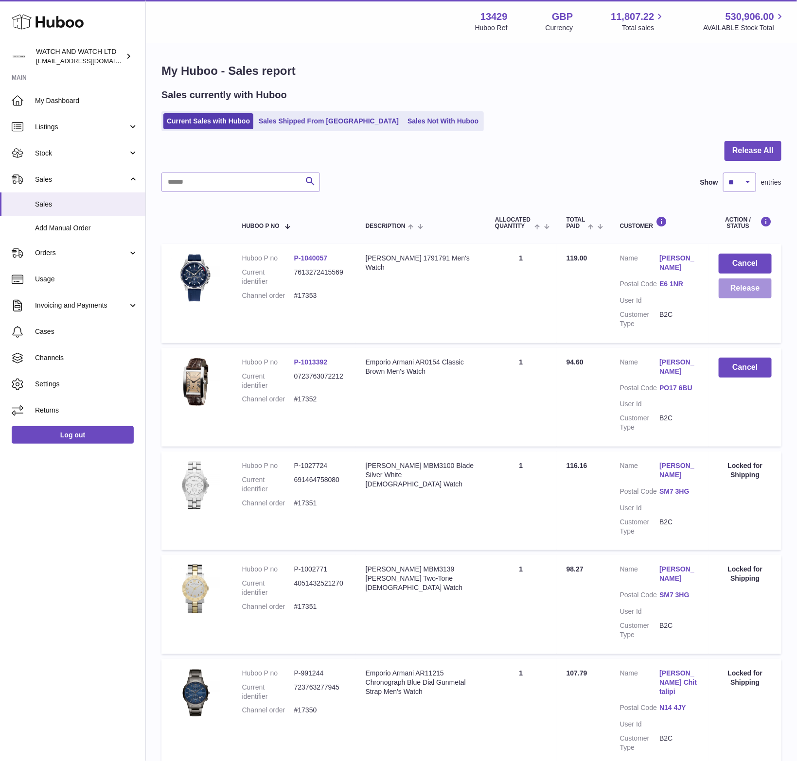
click at [756, 285] on button "Release" at bounding box center [744, 288] width 53 height 20
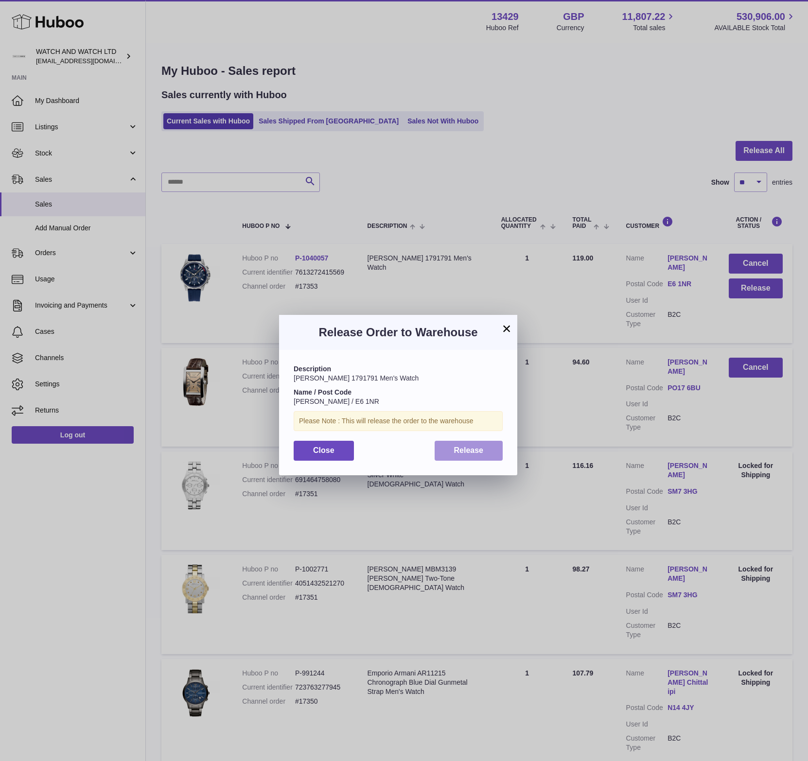
click at [480, 441] on button "Release" at bounding box center [469, 451] width 69 height 20
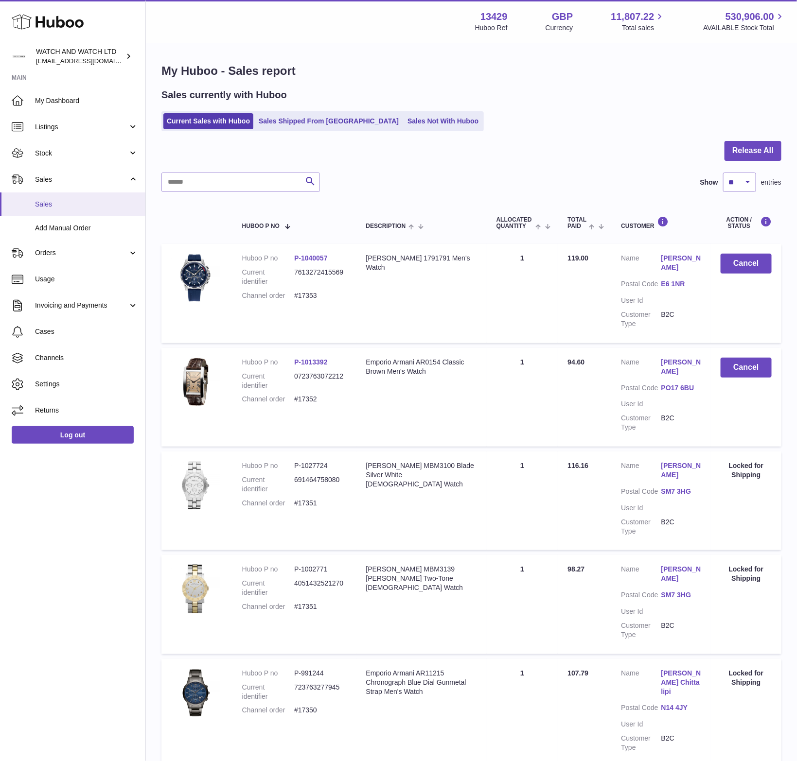
click at [93, 202] on span "Sales" at bounding box center [86, 204] width 103 height 9
click at [509, 105] on div "Sales currently with Huboo Current Sales with Huboo Sales Shipped From [GEOGRAP…" at bounding box center [471, 109] width 620 height 43
click at [71, 111] on link "My Dashboard" at bounding box center [72, 100] width 145 height 26
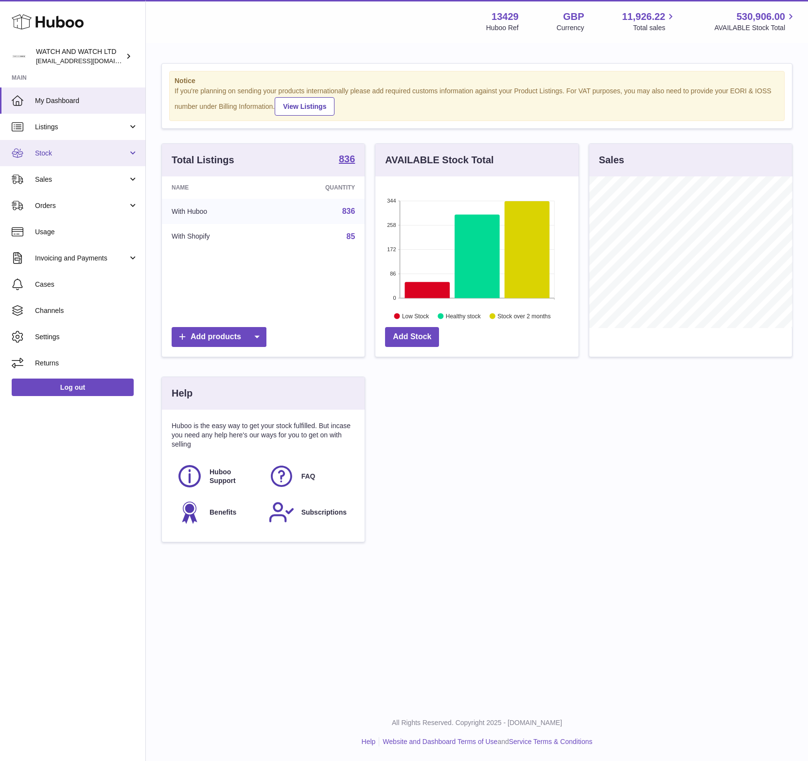
scroll to position [152, 203]
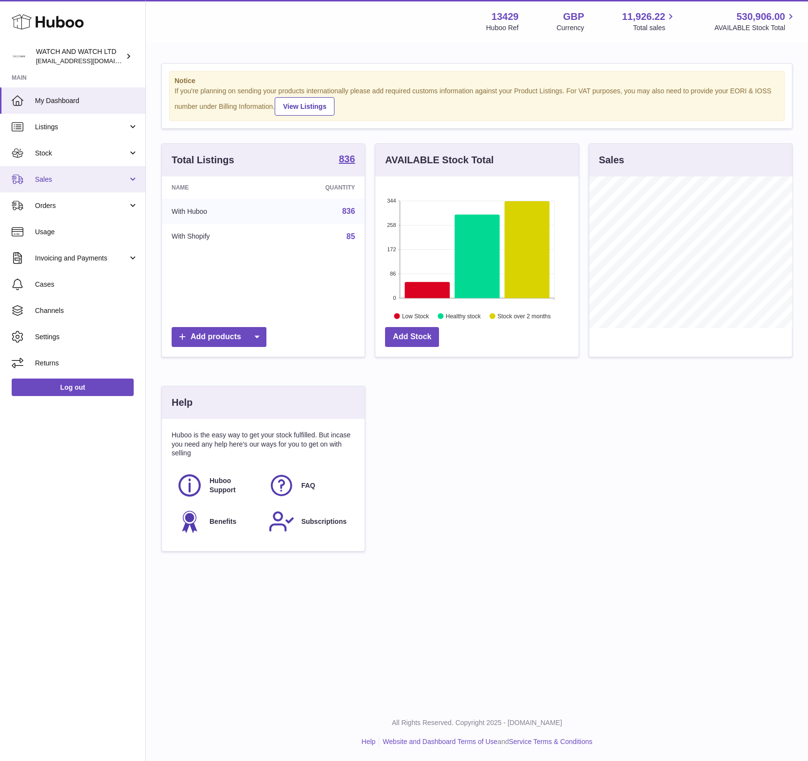
click at [56, 179] on span "Sales" at bounding box center [81, 179] width 93 height 9
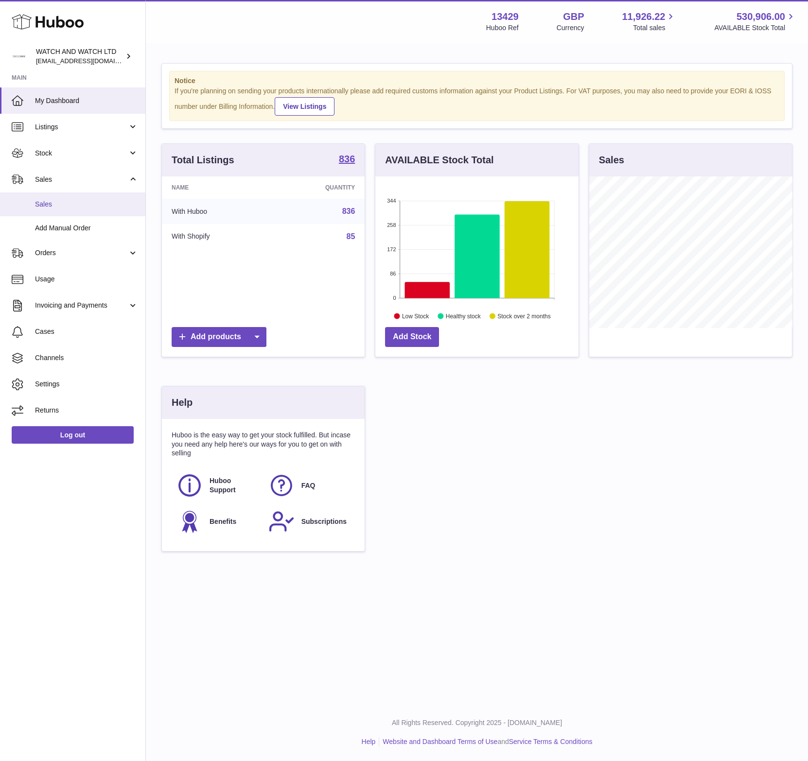
click at [61, 200] on span "Sales" at bounding box center [86, 204] width 103 height 9
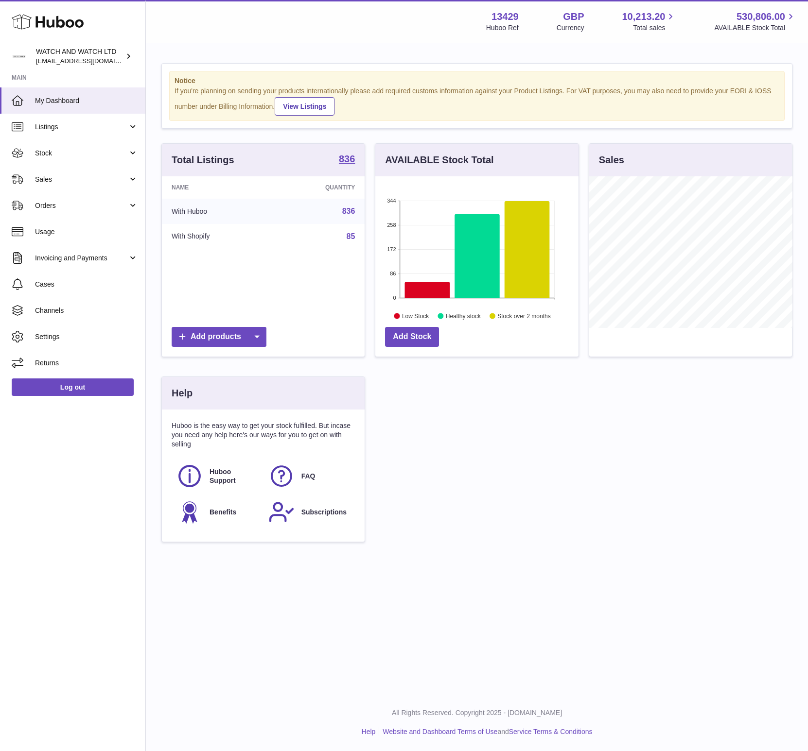
scroll to position [152, 203]
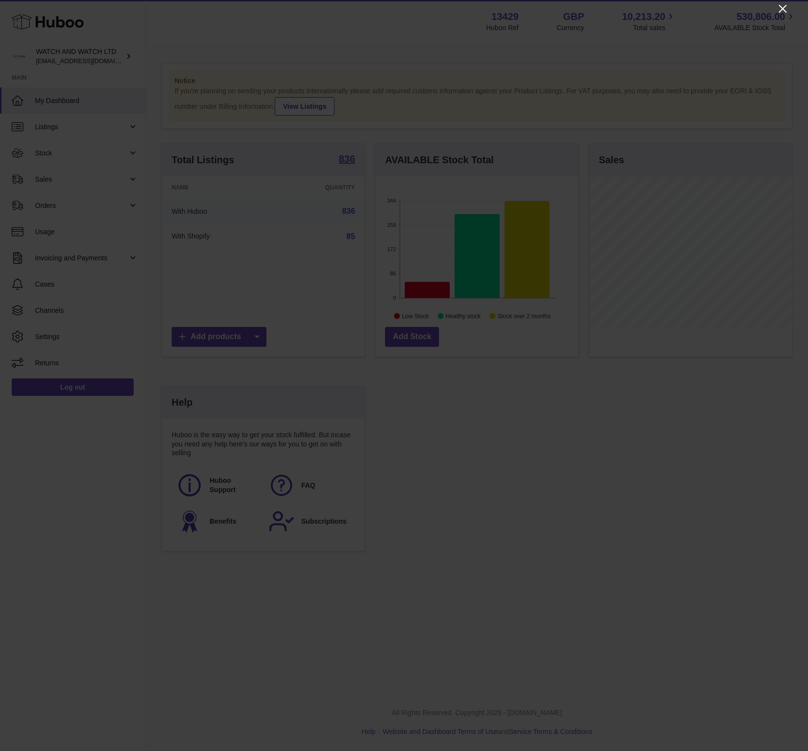
click at [782, 5] on icon "Close" at bounding box center [783, 9] width 12 height 12
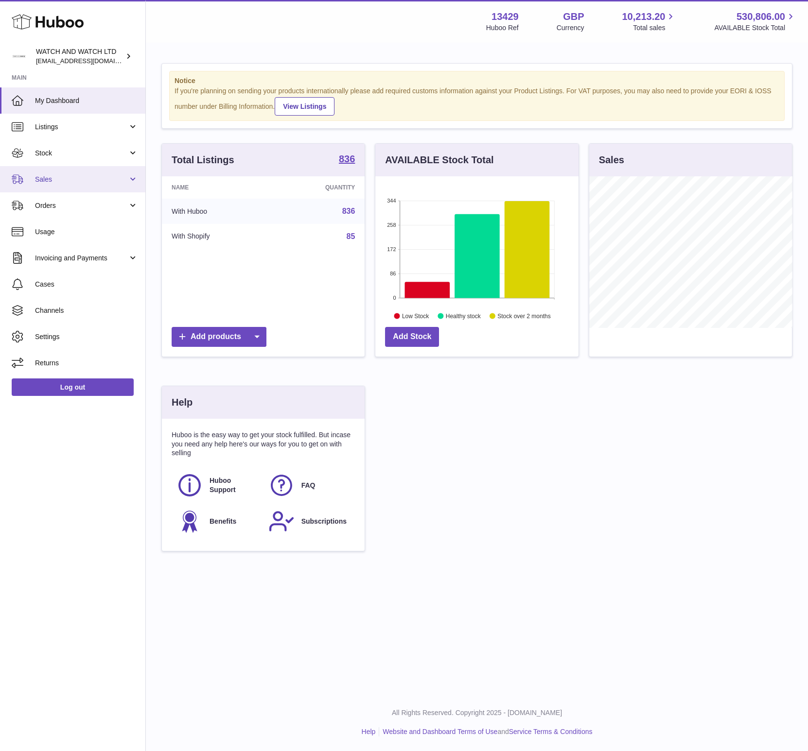
click at [90, 169] on link "Sales" at bounding box center [72, 179] width 145 height 26
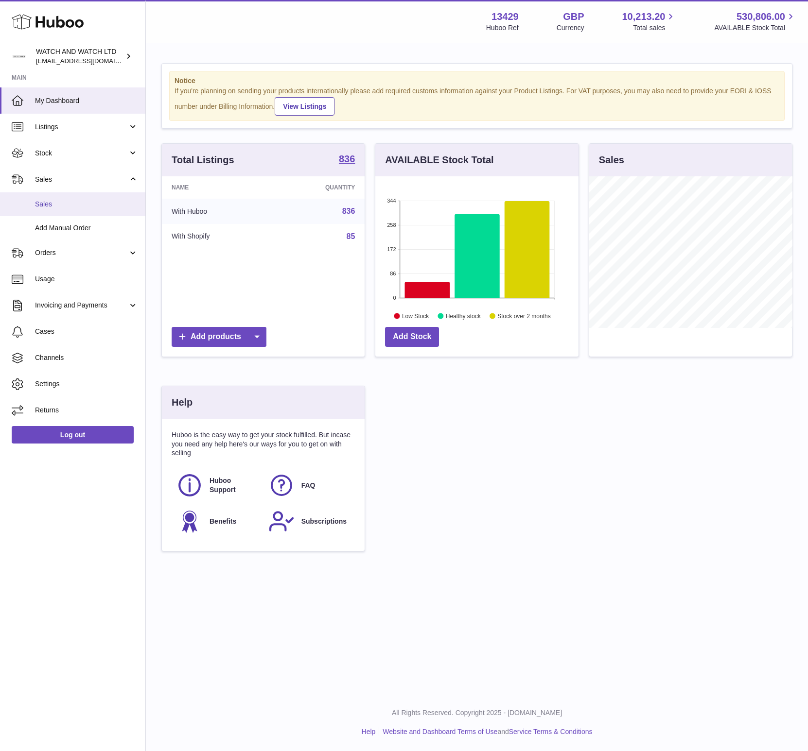
click at [88, 199] on link "Sales" at bounding box center [72, 204] width 145 height 24
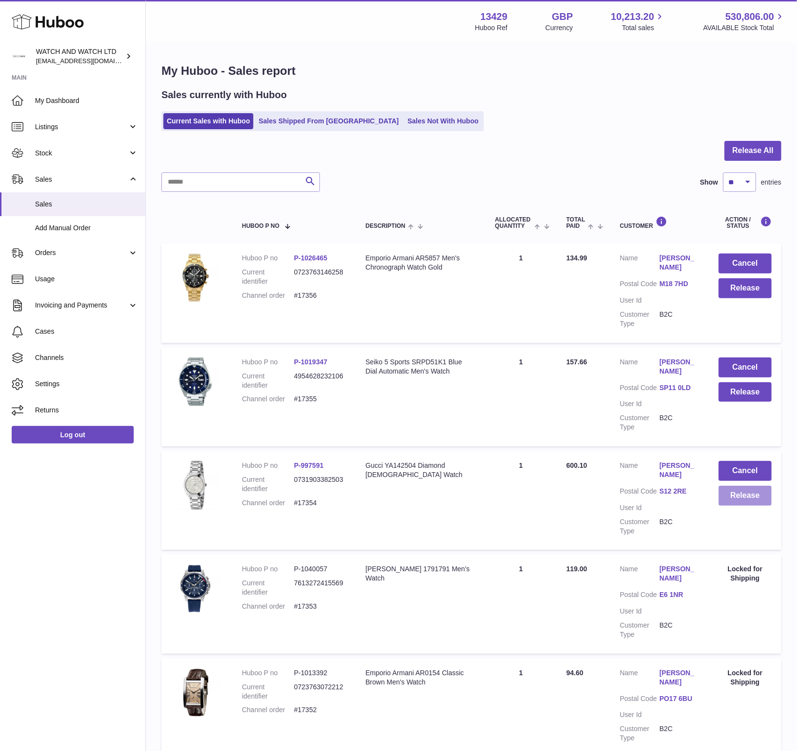
click at [750, 491] on button "Release" at bounding box center [744, 496] width 53 height 20
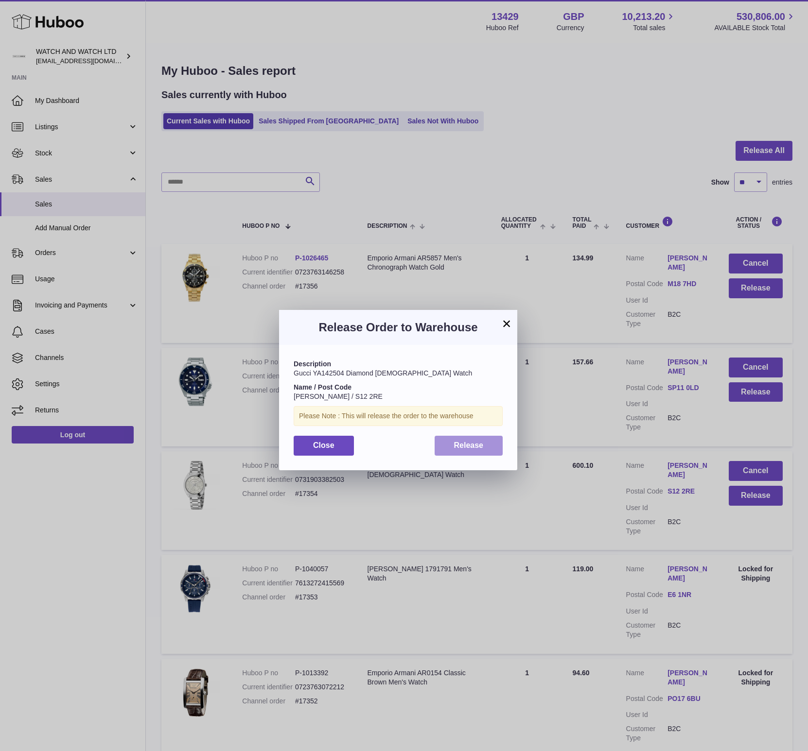
click at [478, 446] on span "Release" at bounding box center [469, 445] width 30 height 8
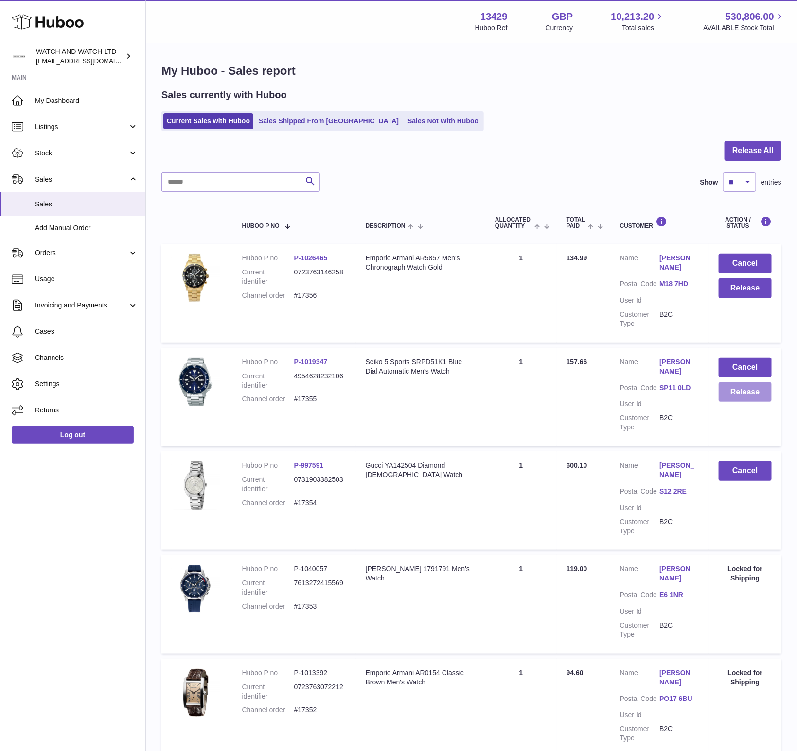
click at [748, 401] on button "Release" at bounding box center [744, 393] width 53 height 20
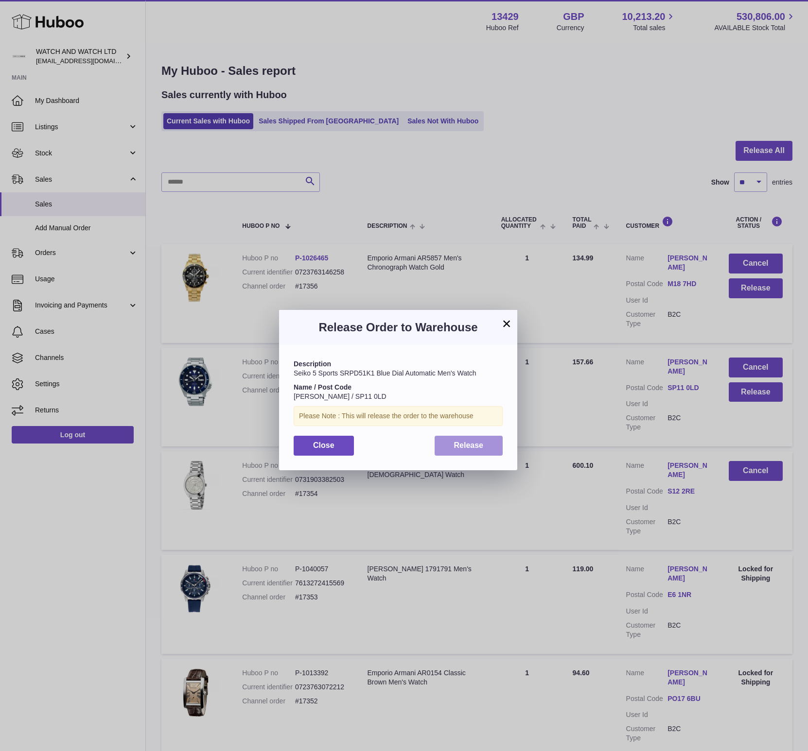
click at [465, 442] on span "Release" at bounding box center [469, 445] width 30 height 8
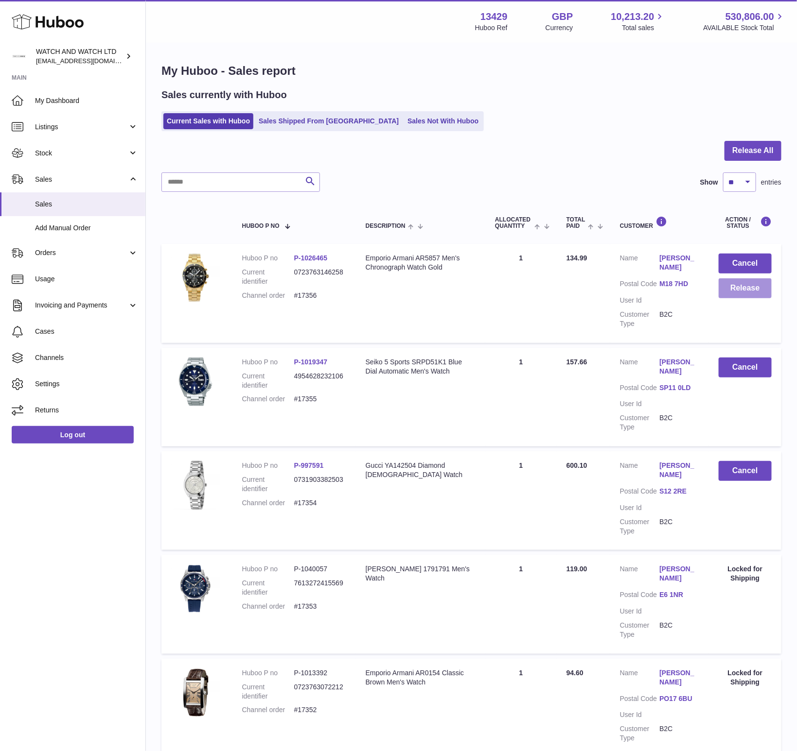
click at [747, 288] on button "Release" at bounding box center [744, 288] width 53 height 20
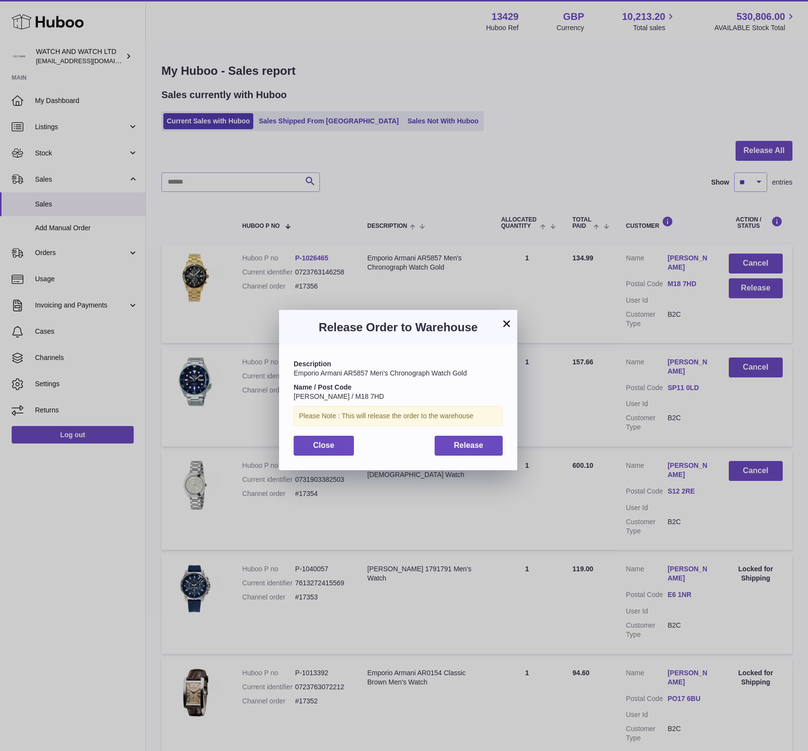
click at [475, 456] on div "Description Emporio Armani AR5857 Men's Chronograph Watch Gold Name / Post Code…" at bounding box center [398, 407] width 238 height 125
click at [476, 452] on button "Release" at bounding box center [469, 446] width 69 height 20
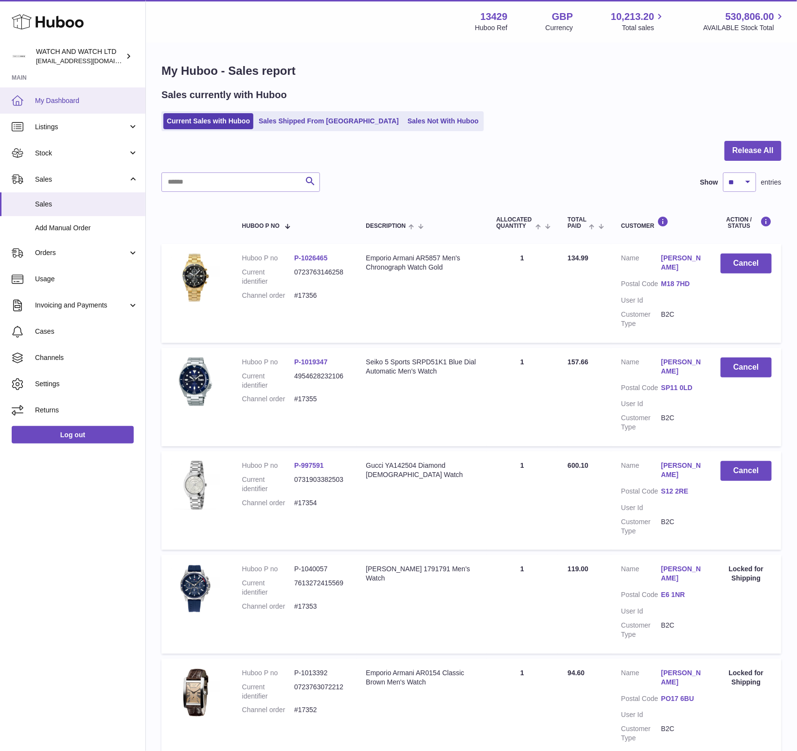
click at [97, 100] on span "My Dashboard" at bounding box center [86, 100] width 103 height 9
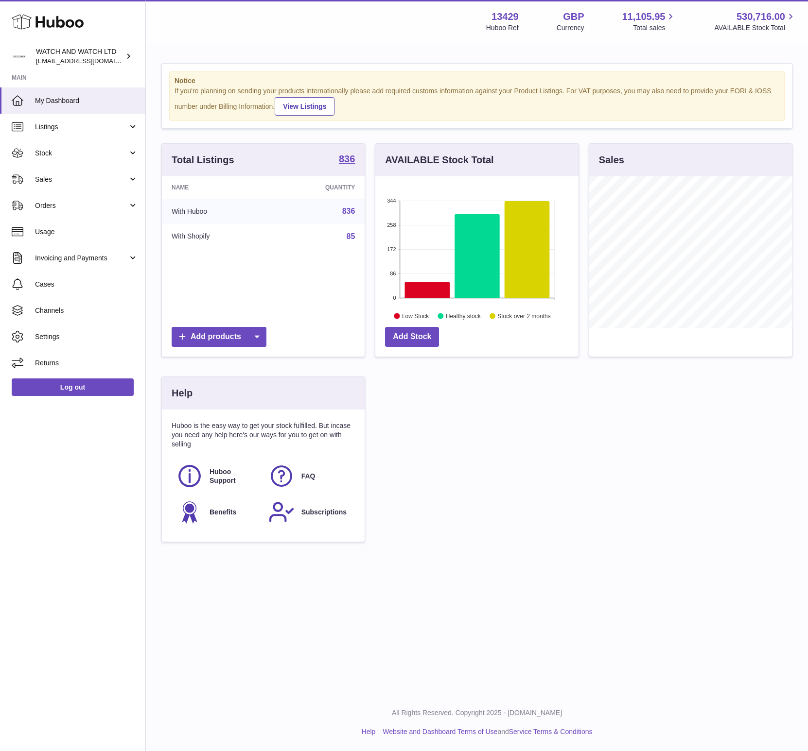
scroll to position [152, 203]
